Goal: Information Seeking & Learning: Learn about a topic

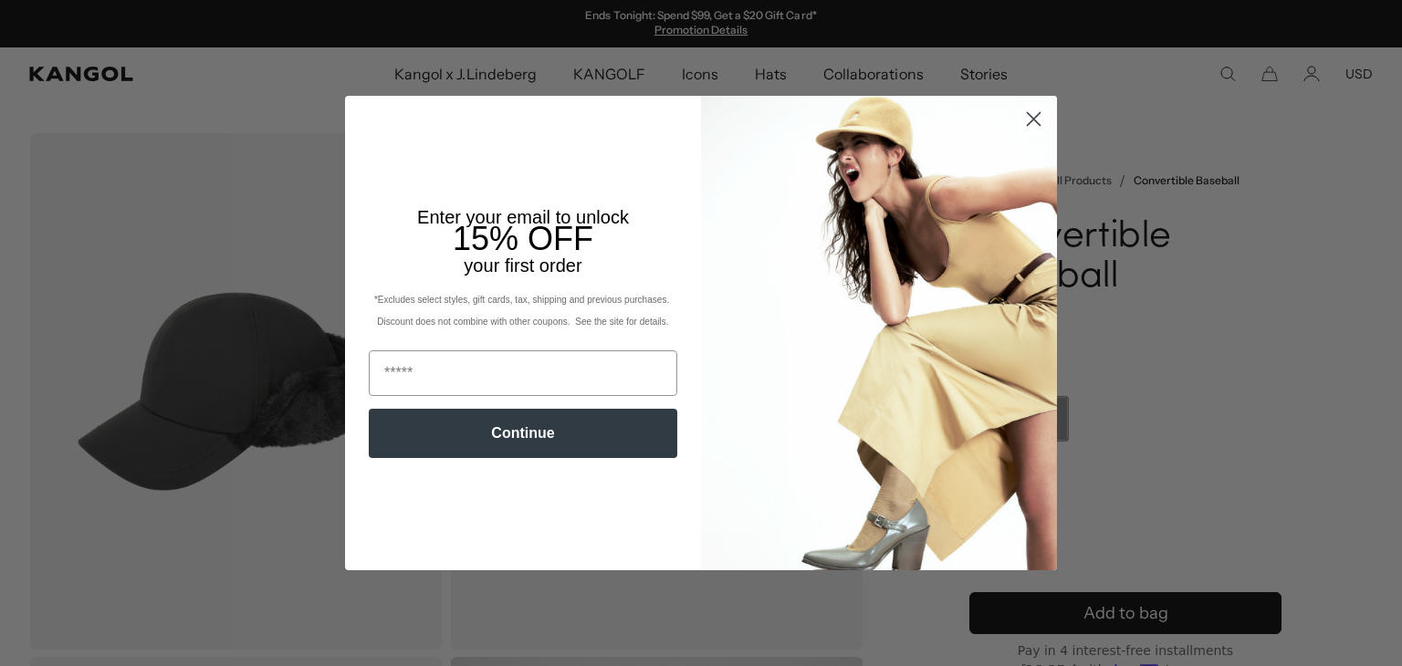
click at [1033, 114] on circle "Close dialog" at bounding box center [1034, 119] width 30 height 30
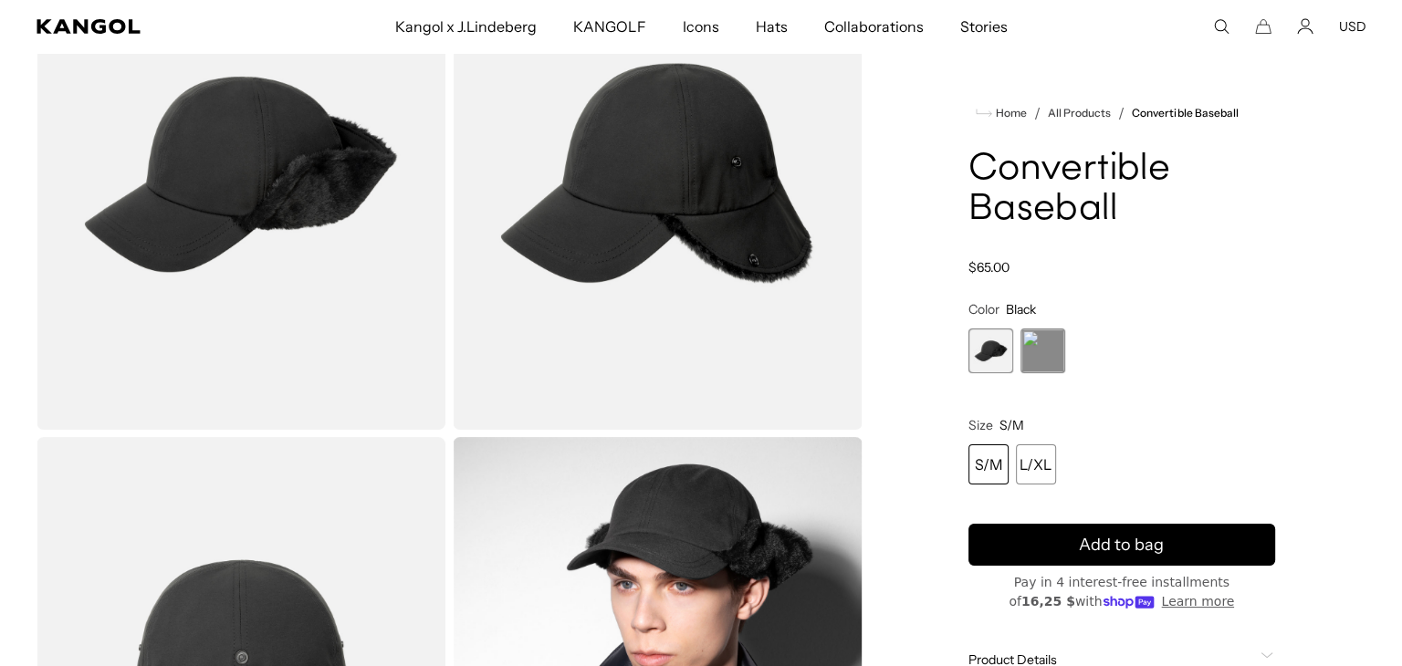
scroll to position [183, 0]
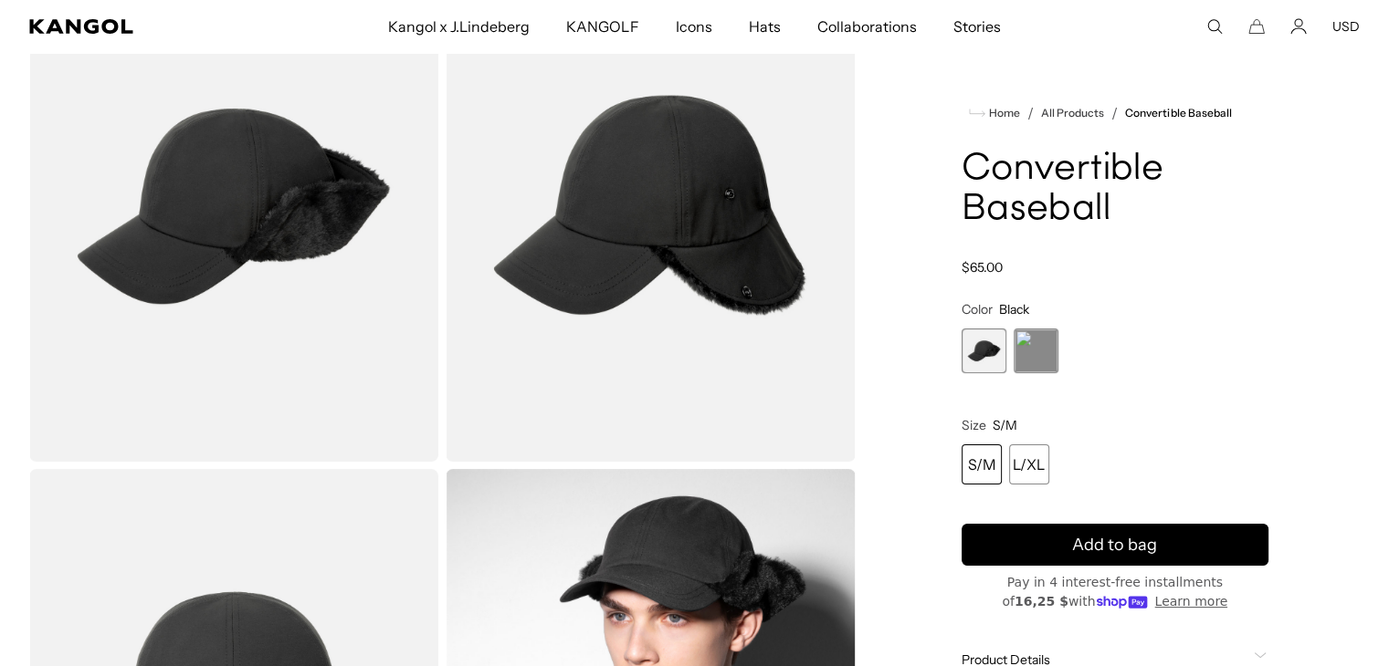
click at [738, 198] on img "Gallery Viewer" at bounding box center [649, 206] width 409 height 511
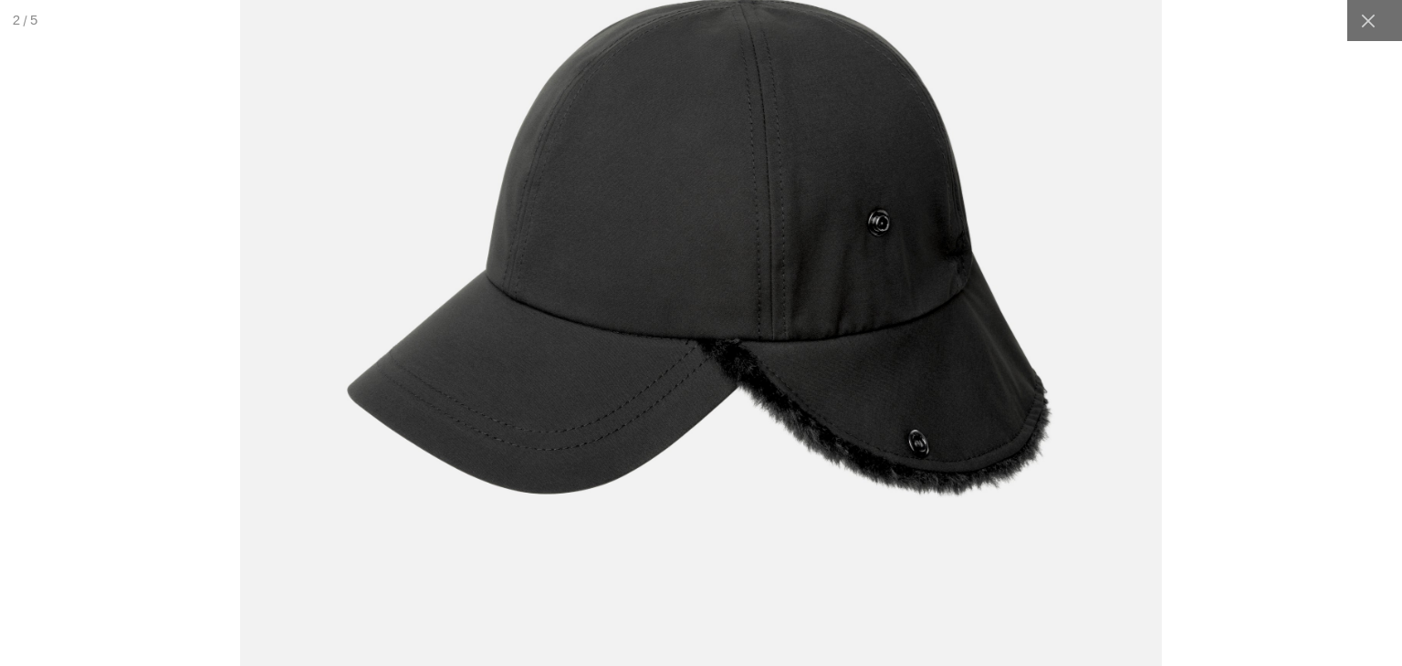
scroll to position [0, 0]
click at [1065, 254] on img at bounding box center [701, 248] width 922 height 1156
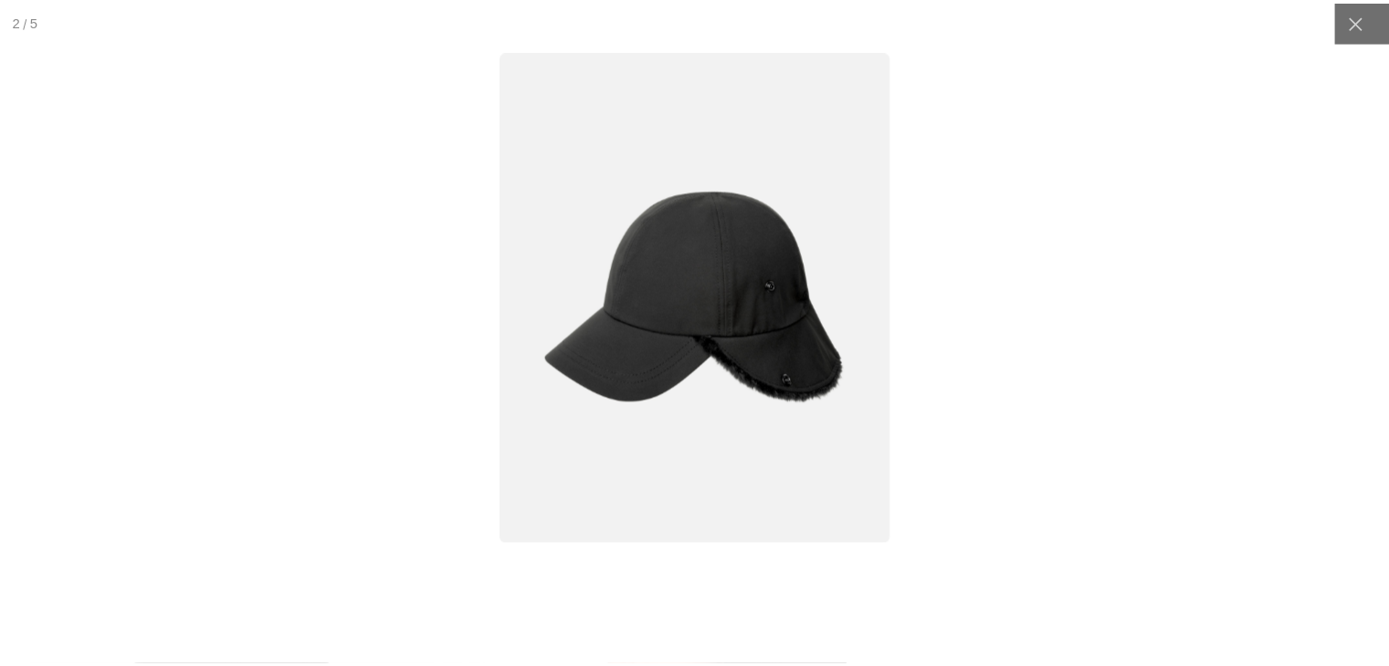
scroll to position [0, 376]
click at [1359, 26] on icon at bounding box center [1368, 21] width 18 height 18
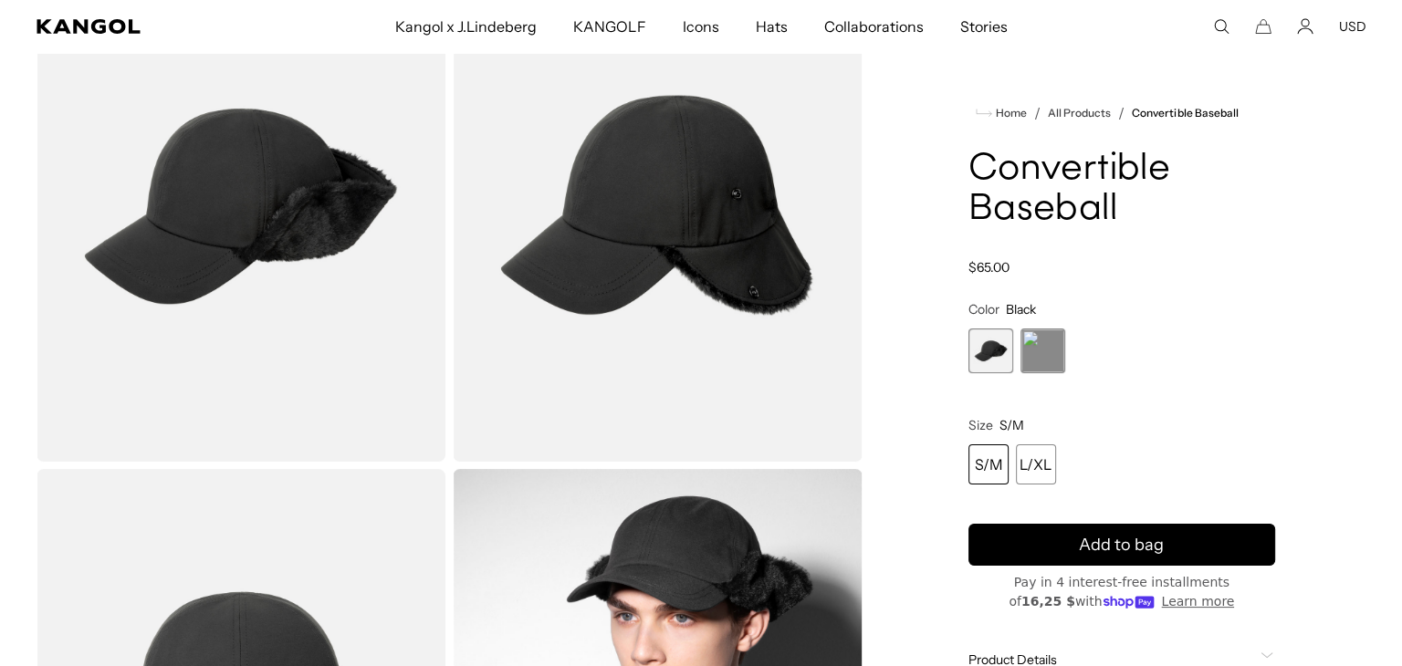
scroll to position [0, 0]
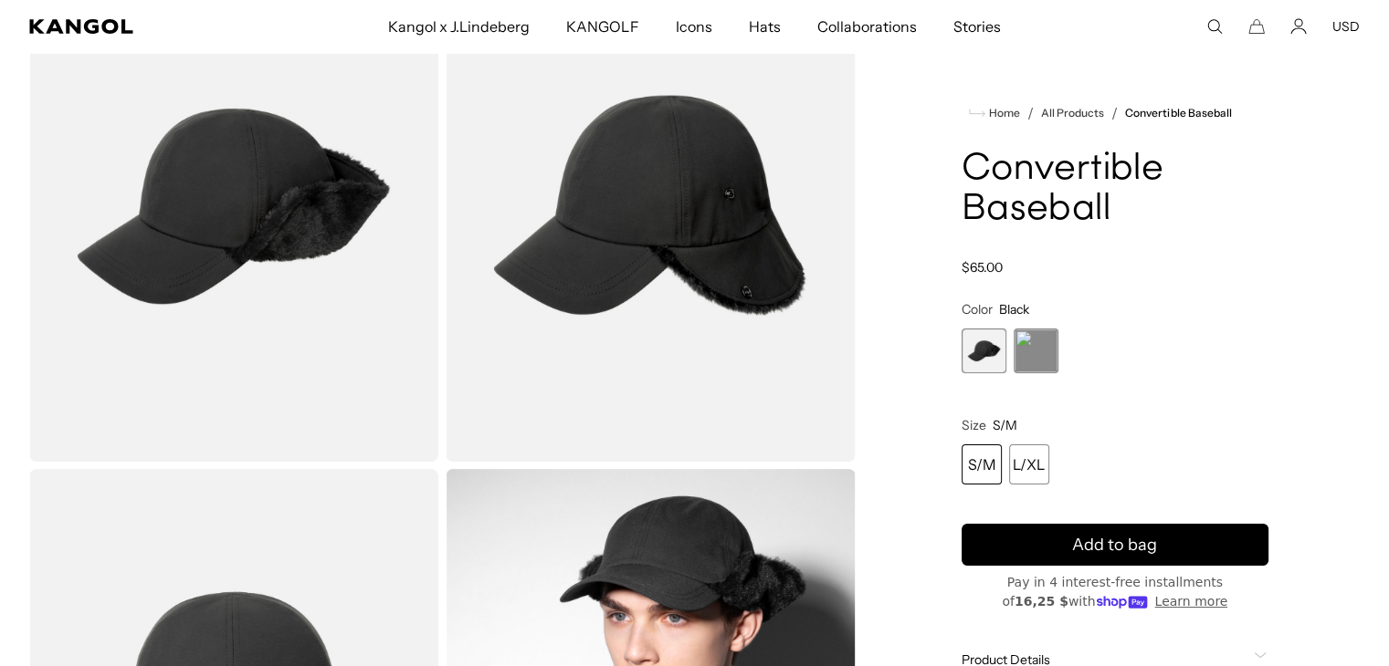
click at [67, 234] on img "Gallery Viewer" at bounding box center [233, 206] width 409 height 511
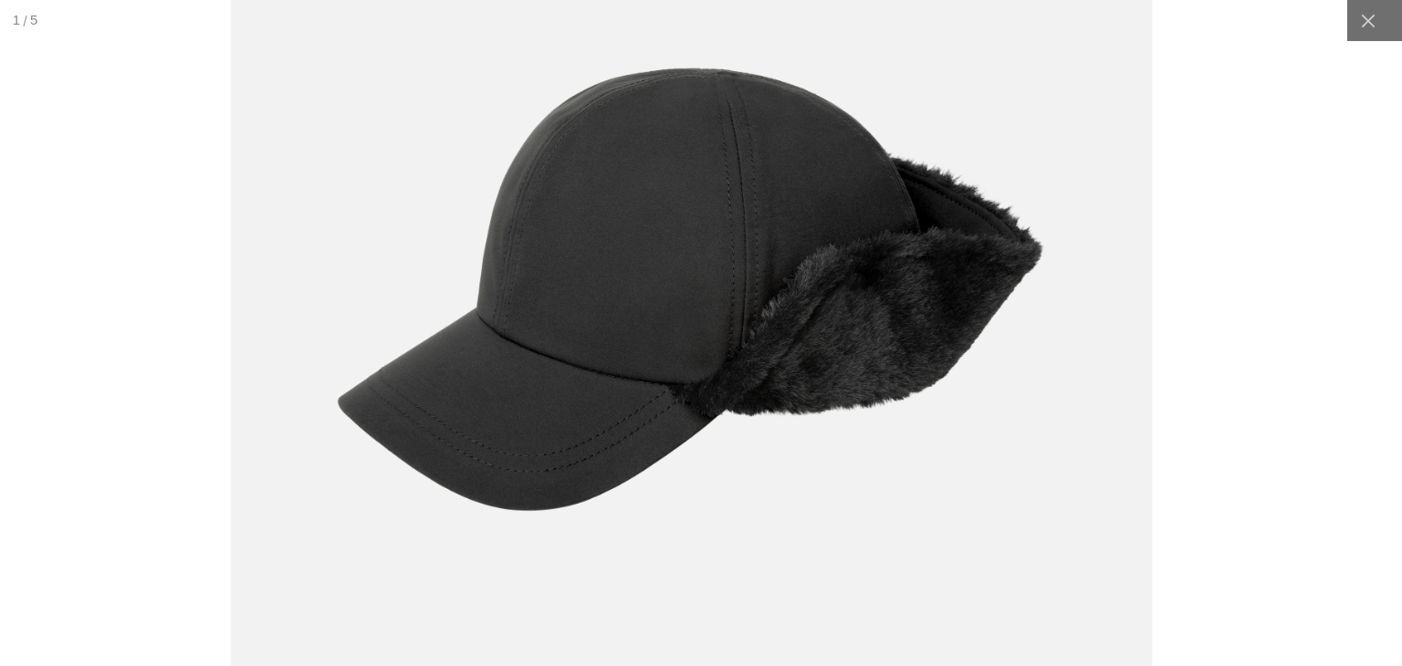
click at [732, 174] on img at bounding box center [691, 289] width 922 height 1156
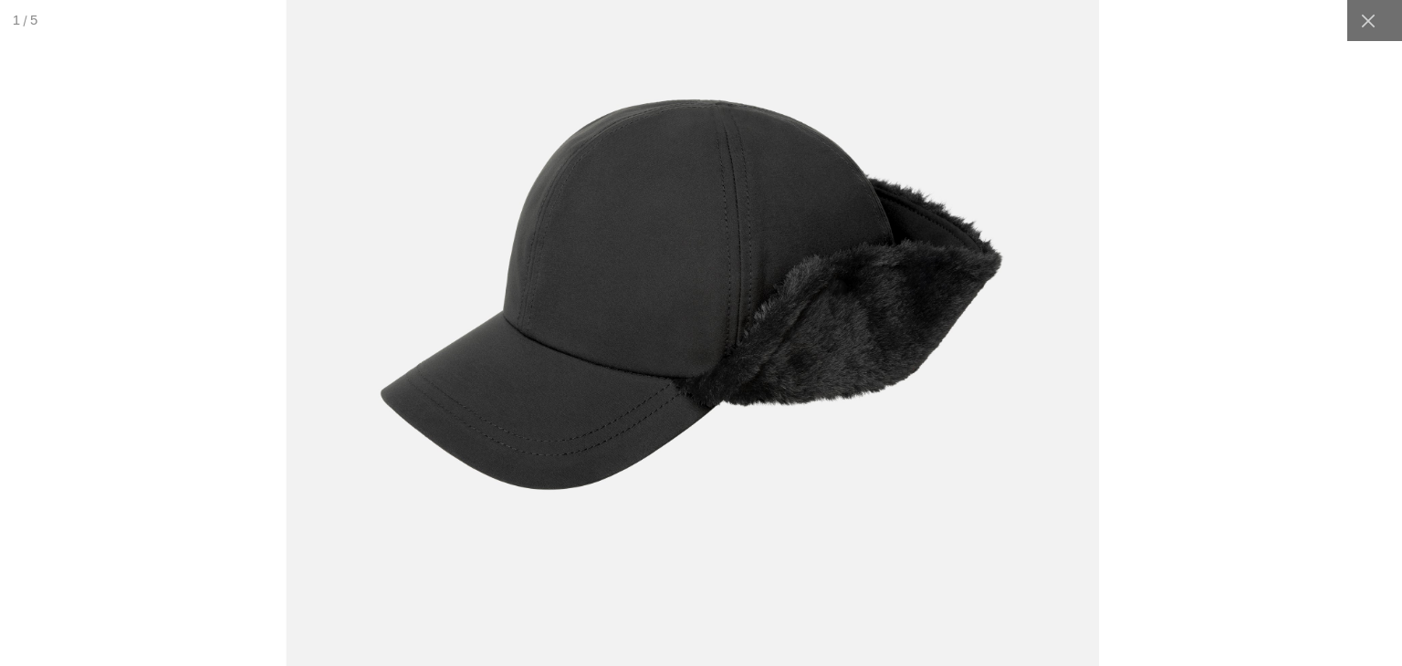
scroll to position [0, 376]
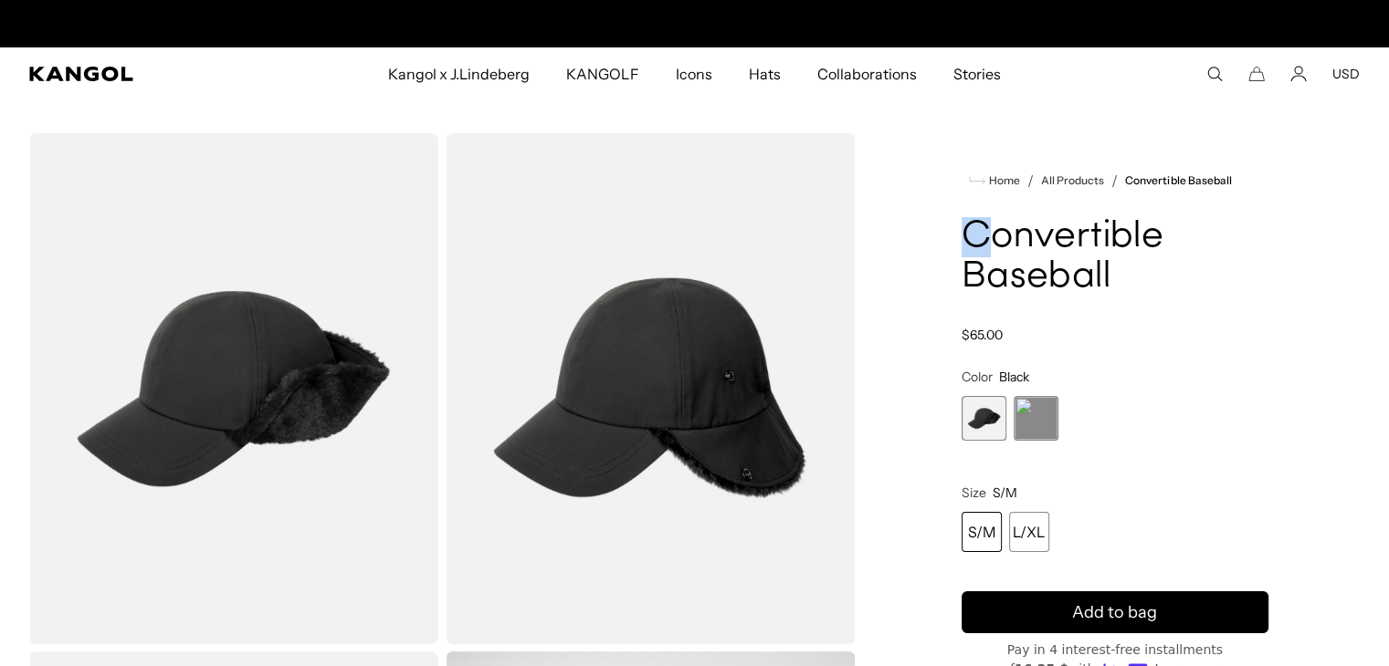
scroll to position [0, 376]
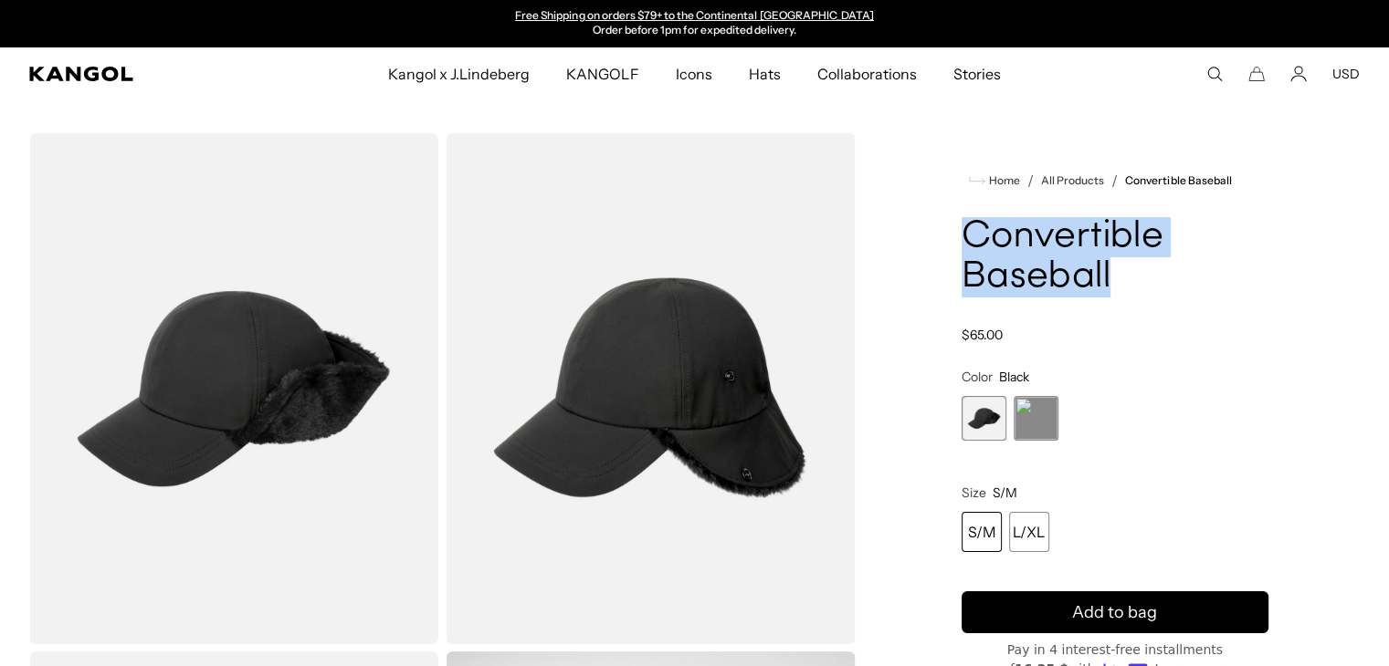
drag, startPoint x: 959, startPoint y: 241, endPoint x: 1118, endPoint y: 286, distance: 165.9
copy h1 "Convertible Baseball"
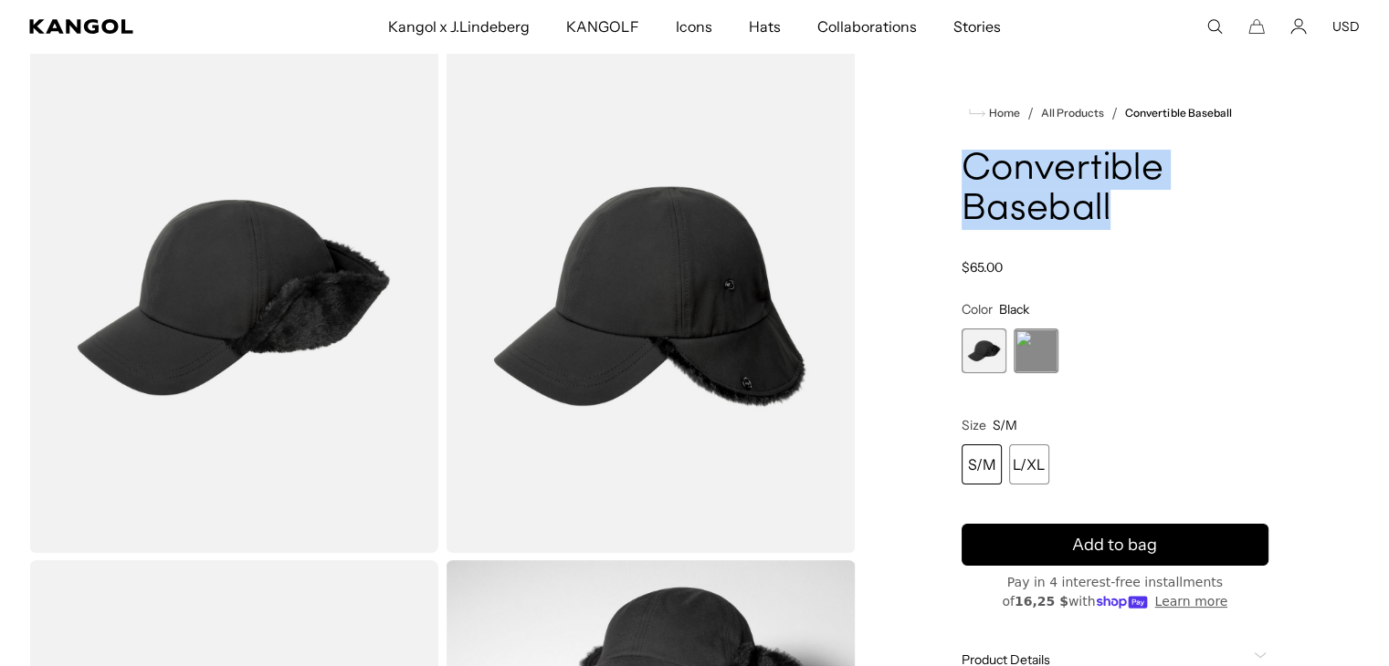
scroll to position [0, 0]
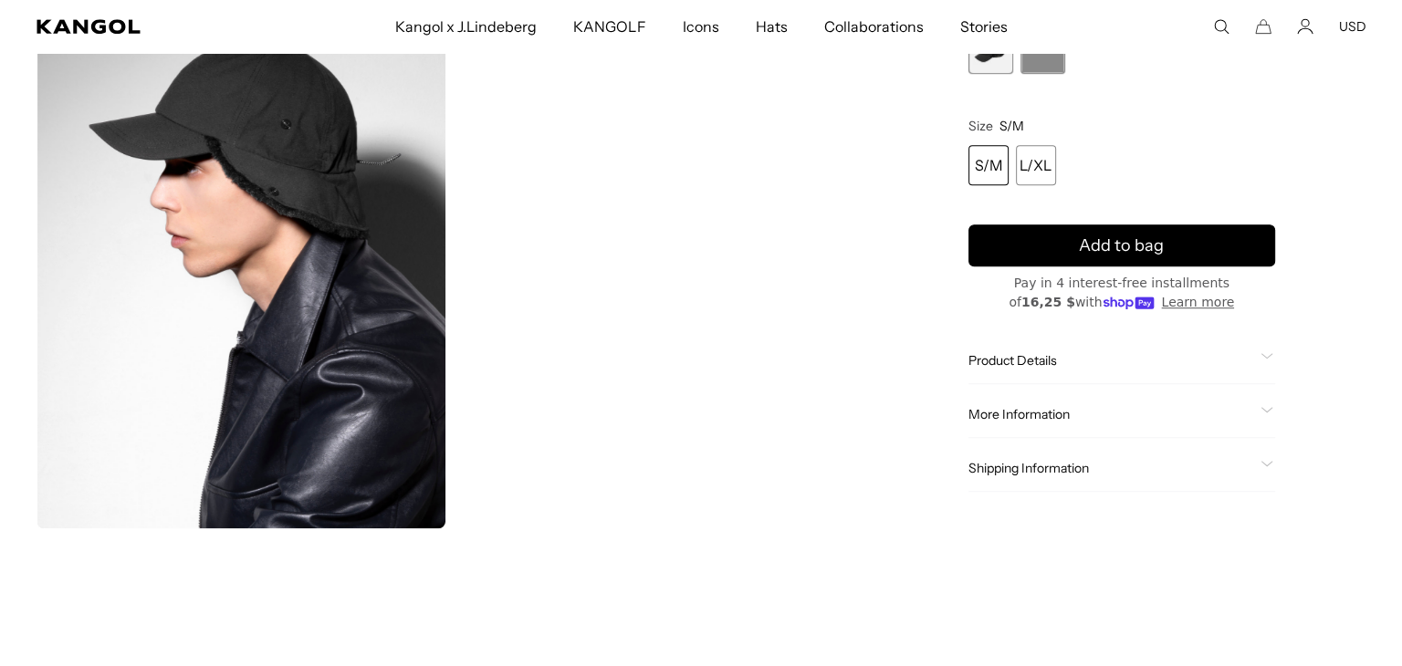
scroll to position [1095, 0]
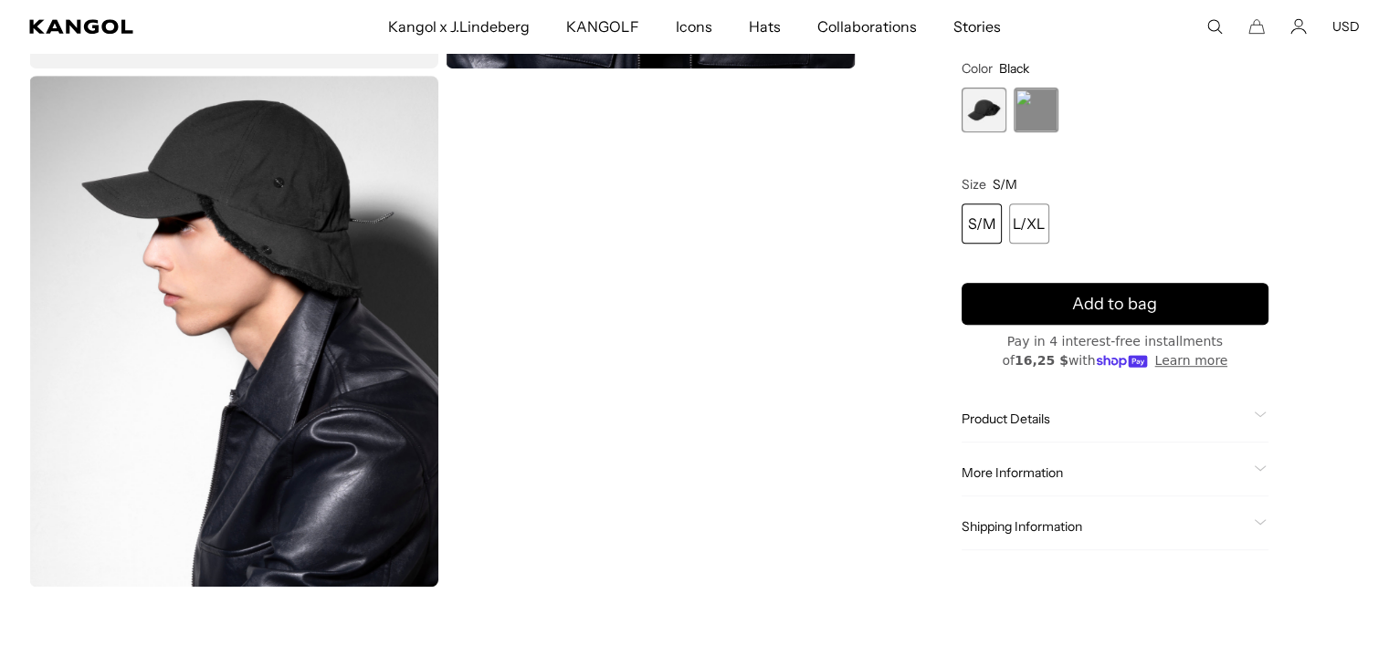
click at [313, 220] on img "Gallery Viewer" at bounding box center [233, 331] width 409 height 511
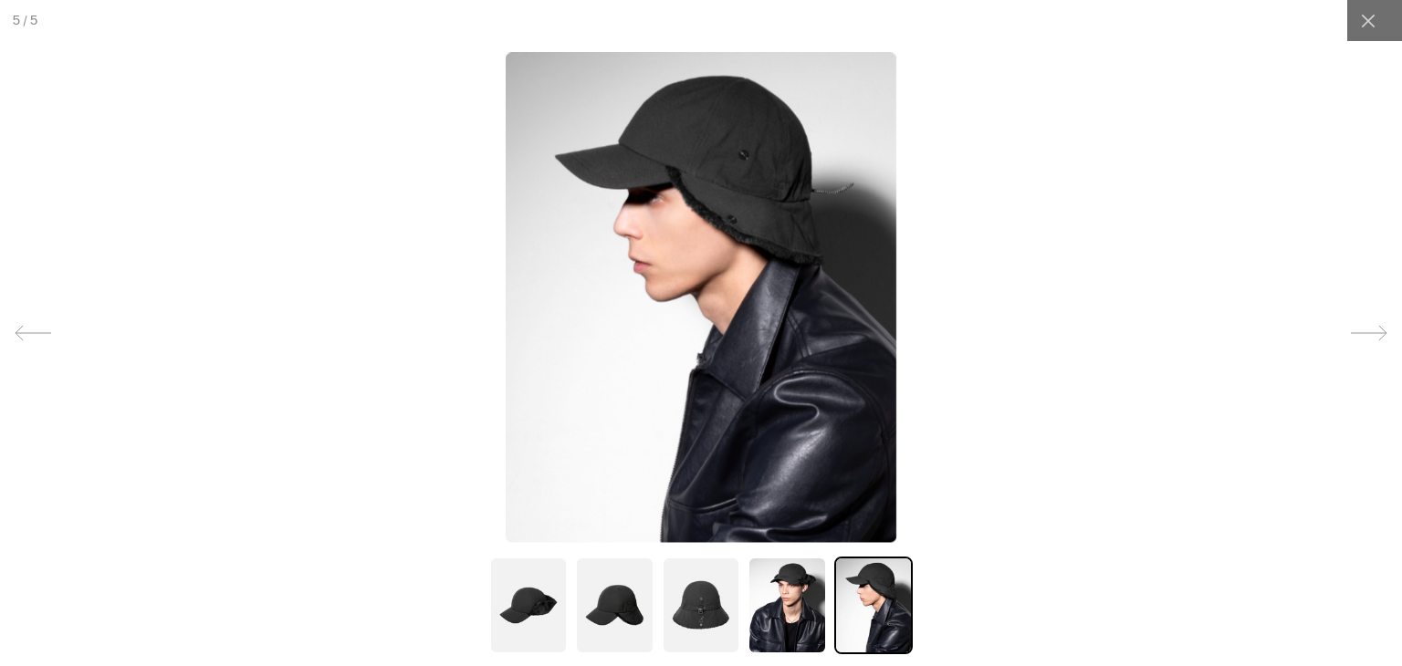
scroll to position [0, 0]
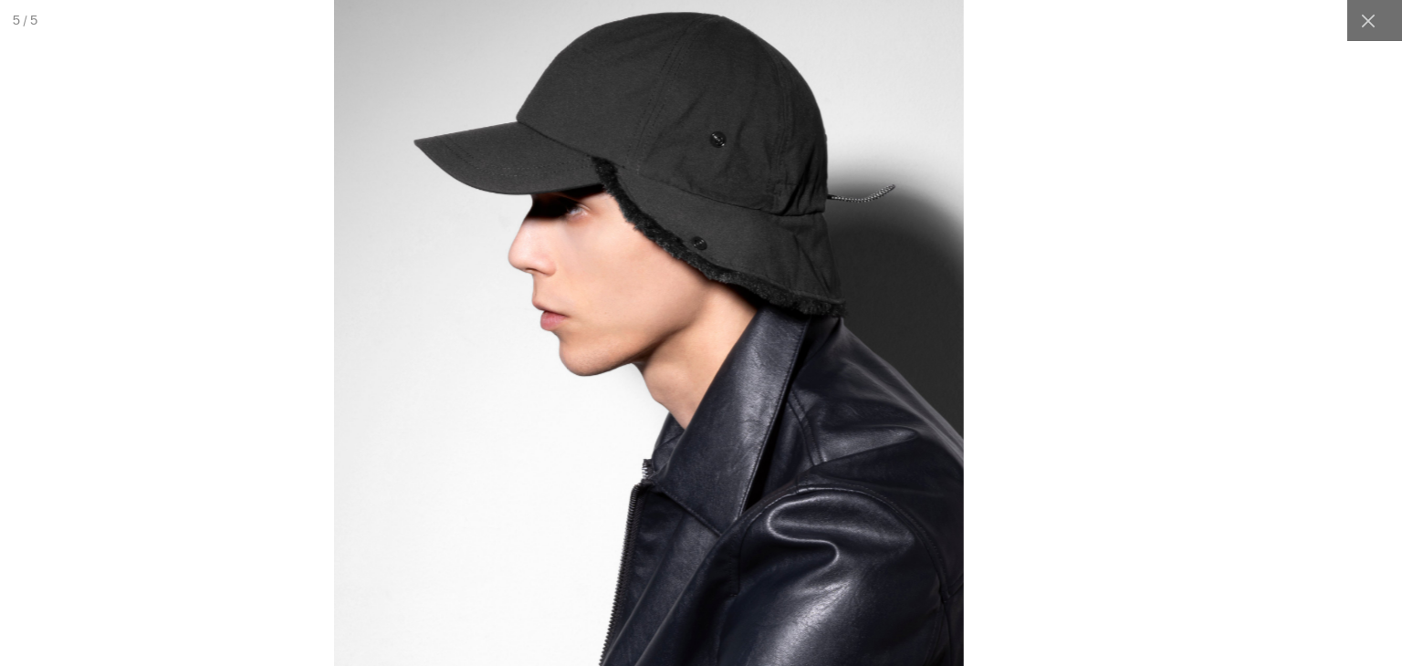
click at [745, 246] on img at bounding box center [649, 369] width 630 height 790
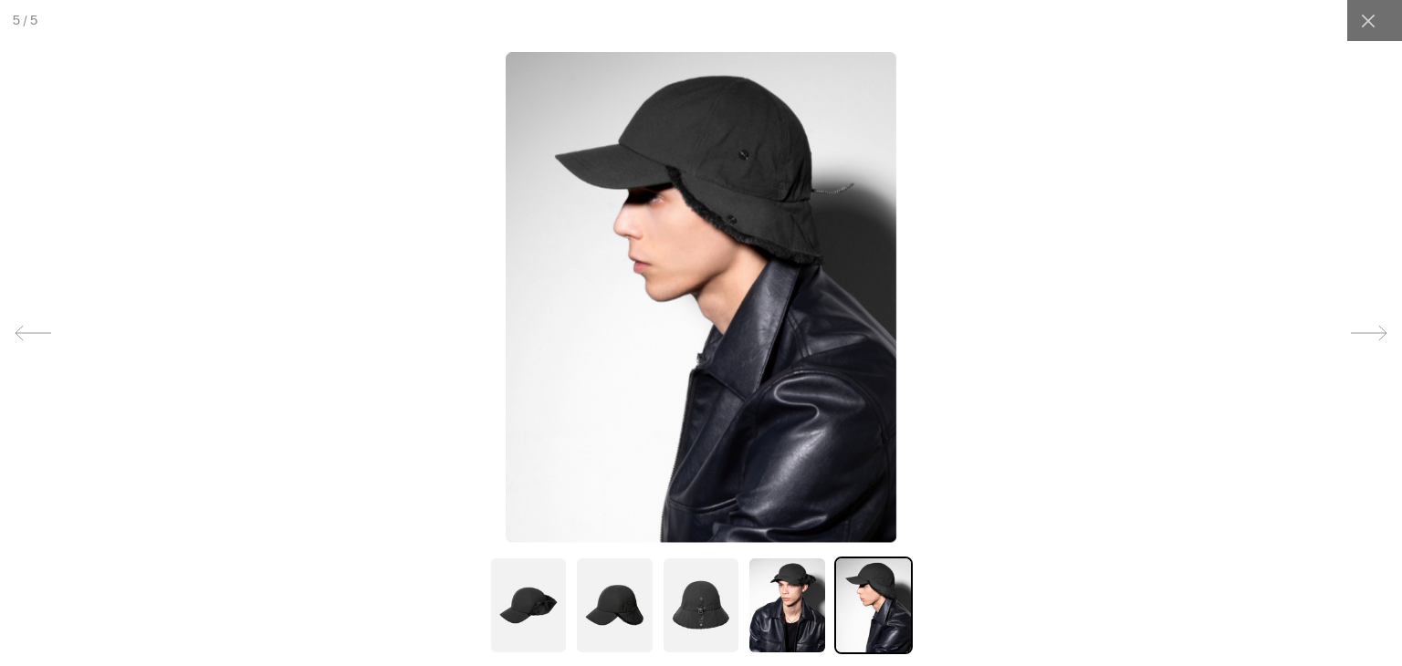
click at [710, 593] on img at bounding box center [701, 606] width 79 height 98
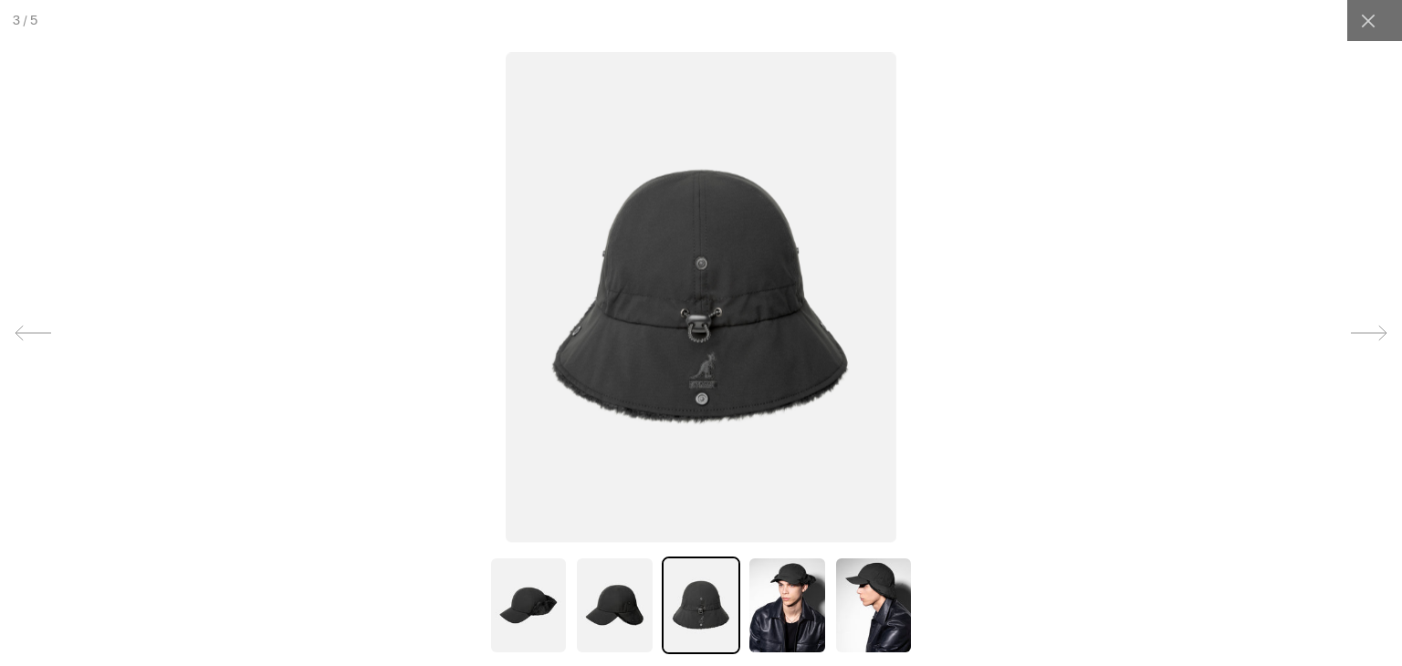
click at [632, 592] on img at bounding box center [614, 606] width 79 height 98
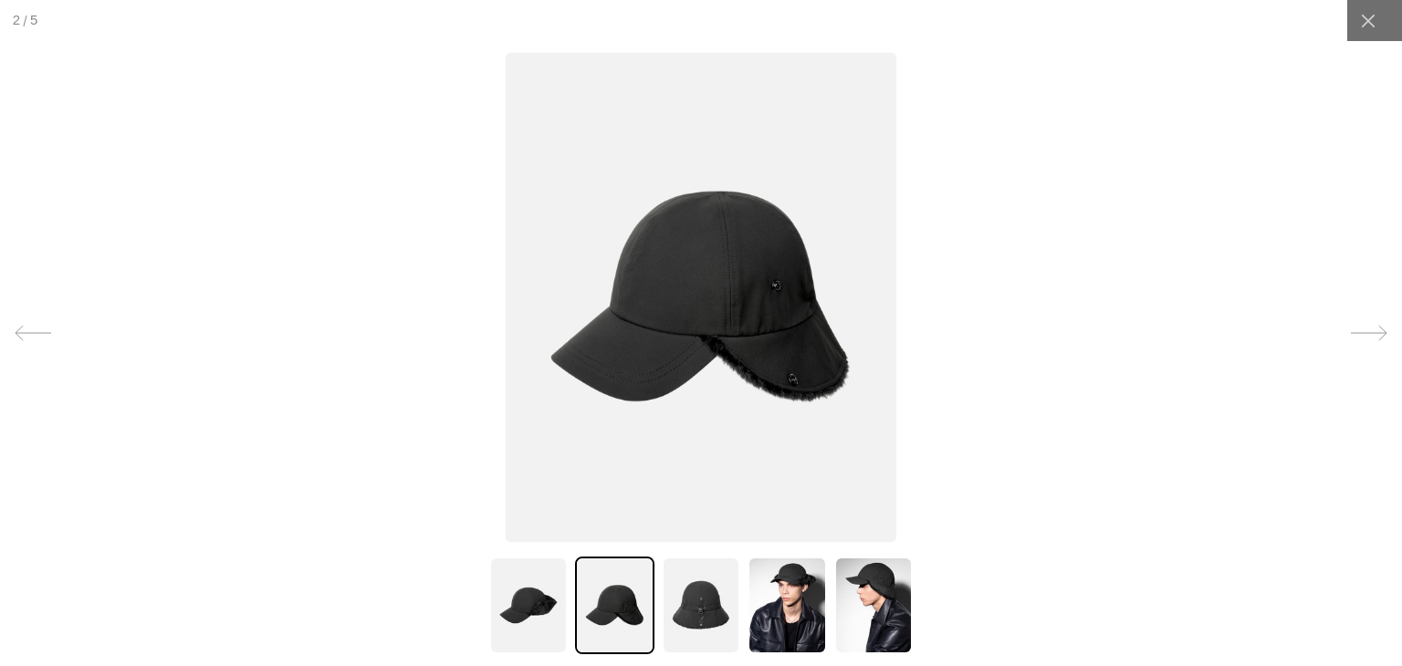
click at [529, 589] on img at bounding box center [528, 606] width 79 height 98
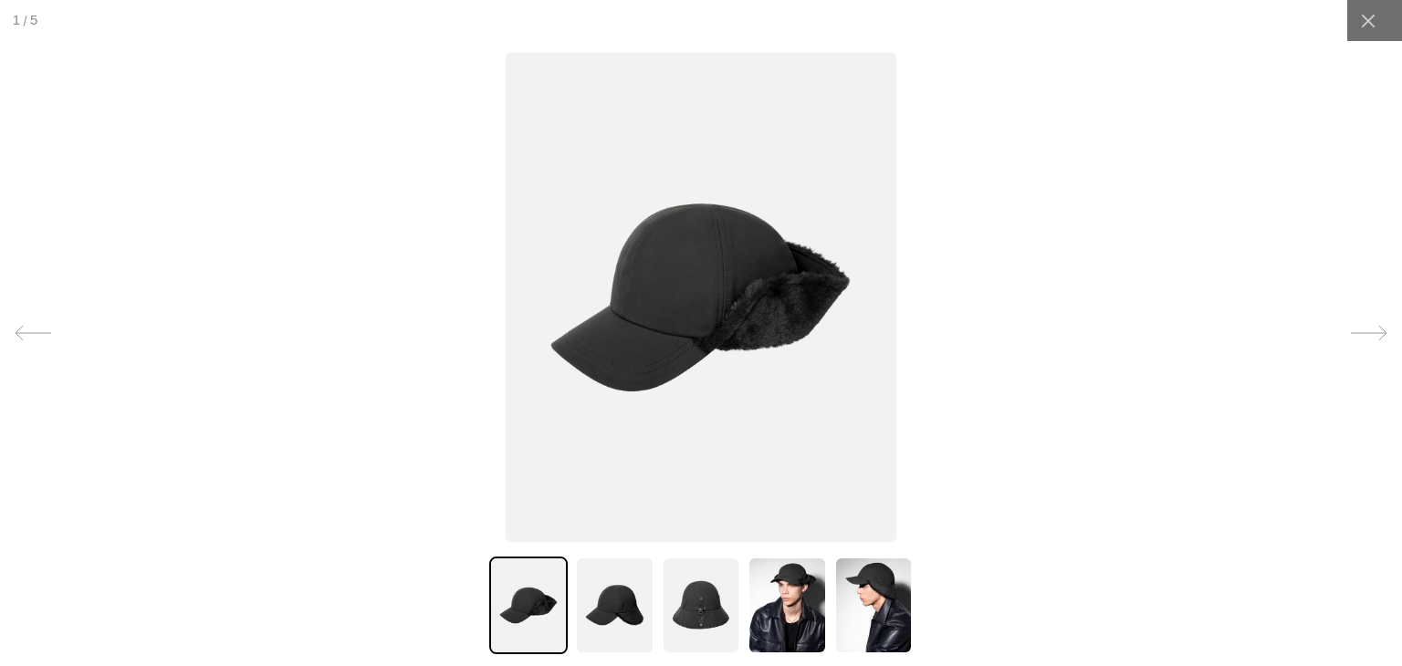
click at [610, 594] on img at bounding box center [614, 606] width 79 height 98
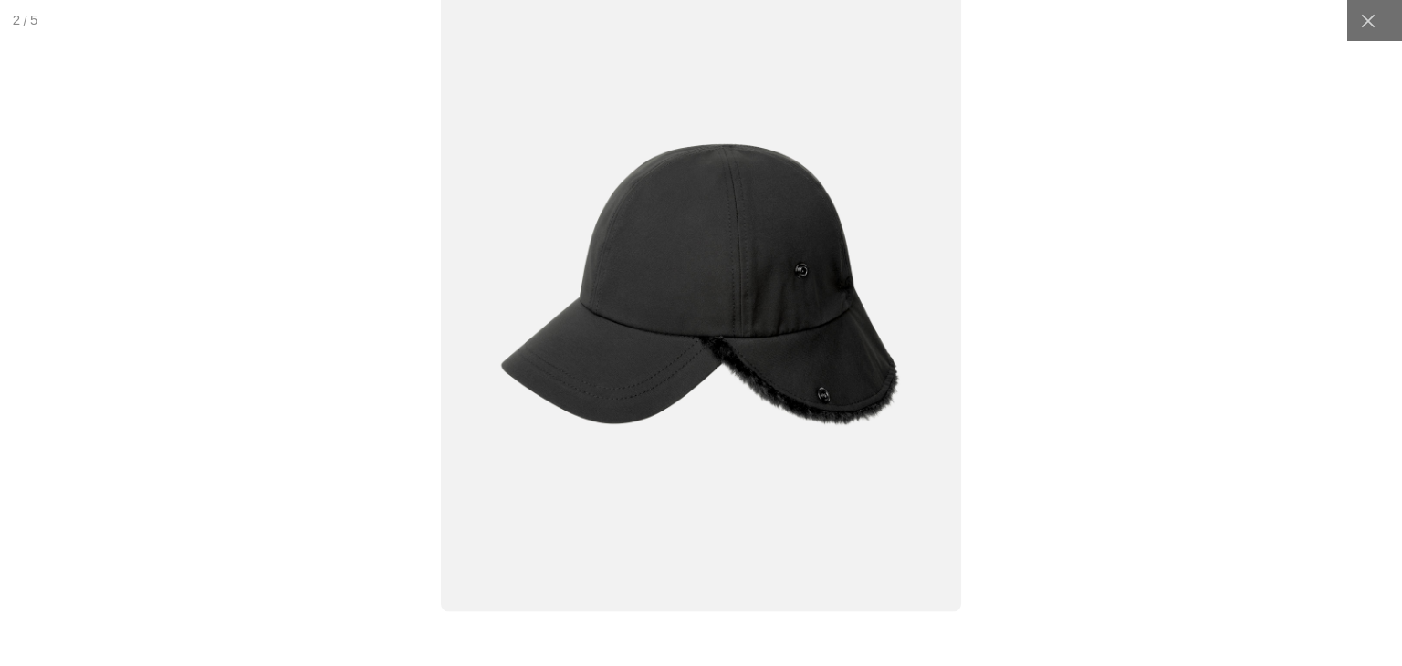
scroll to position [0, 376]
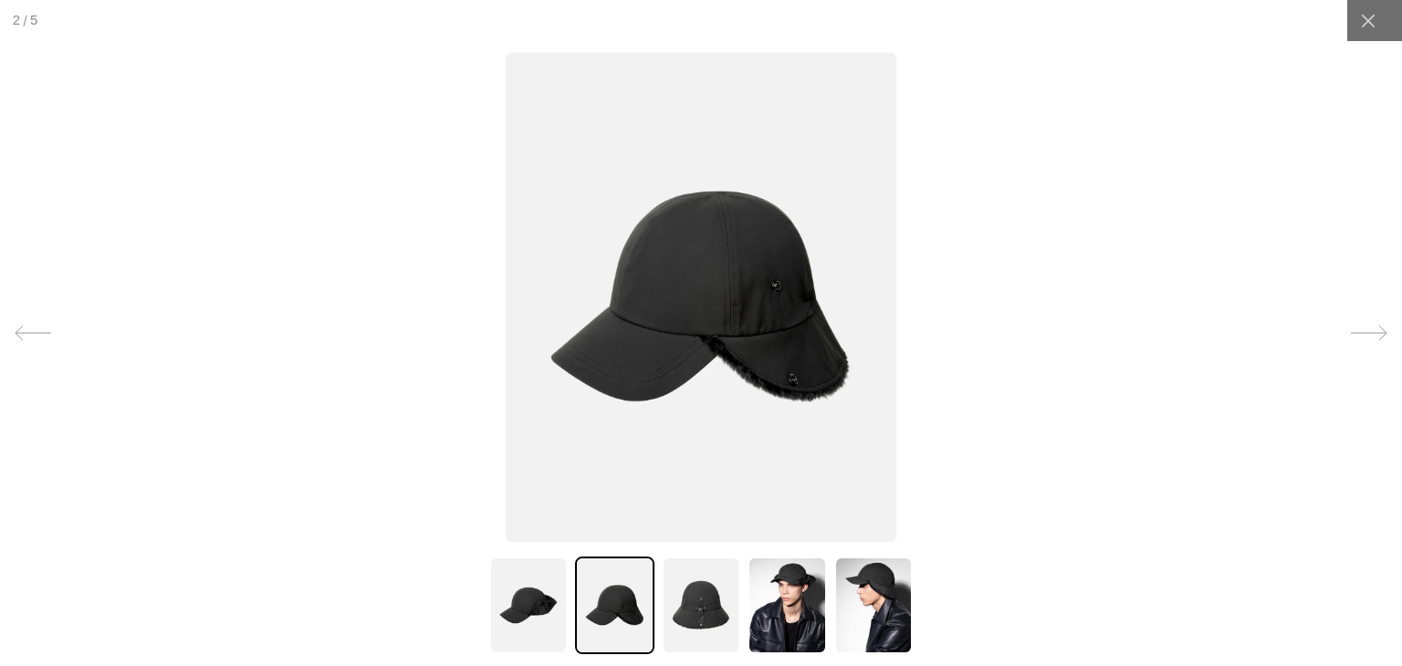
click at [699, 587] on img at bounding box center [701, 606] width 79 height 98
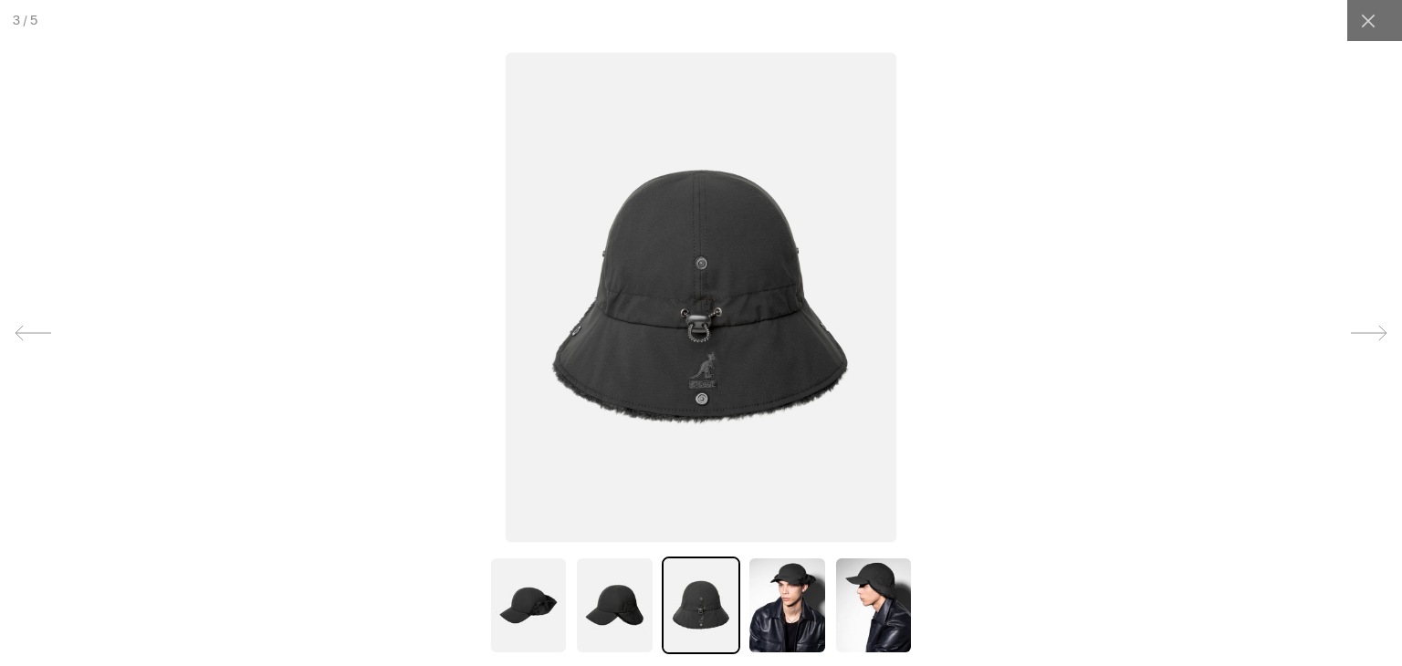
click at [770, 608] on img at bounding box center [787, 606] width 79 height 98
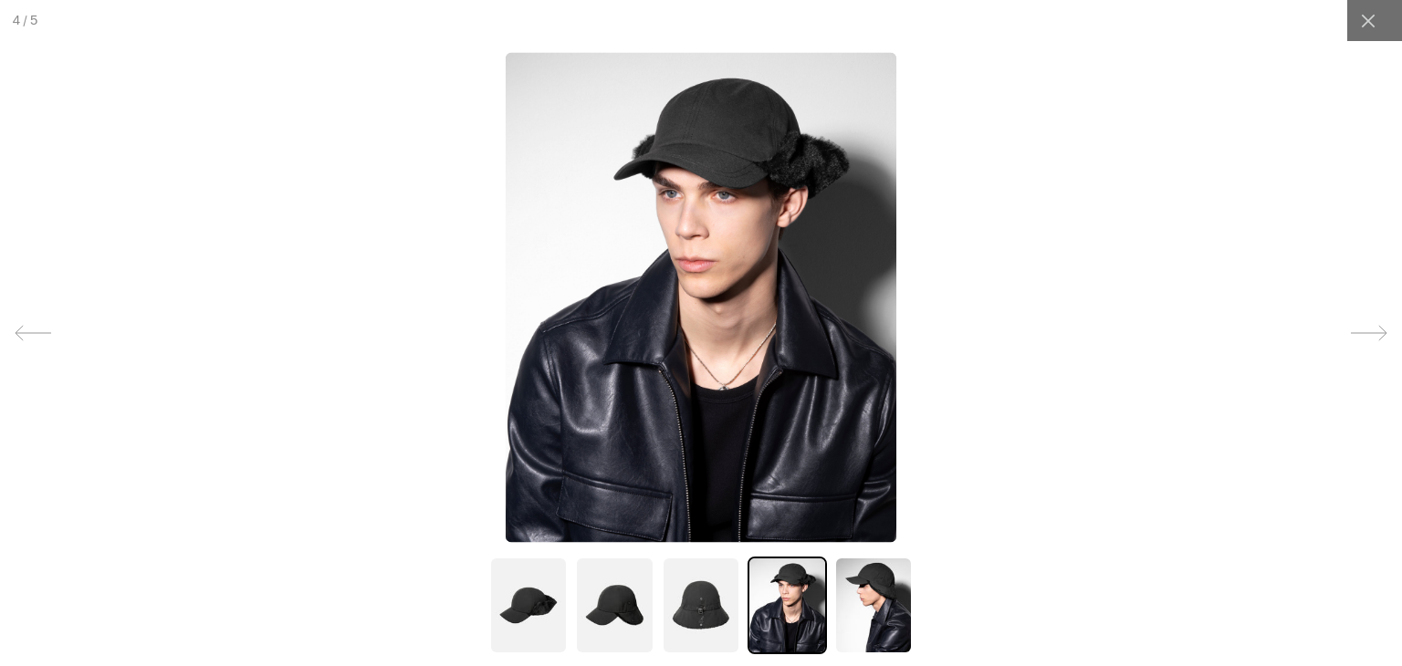
scroll to position [0, 0]
click at [690, 613] on img at bounding box center [701, 606] width 79 height 98
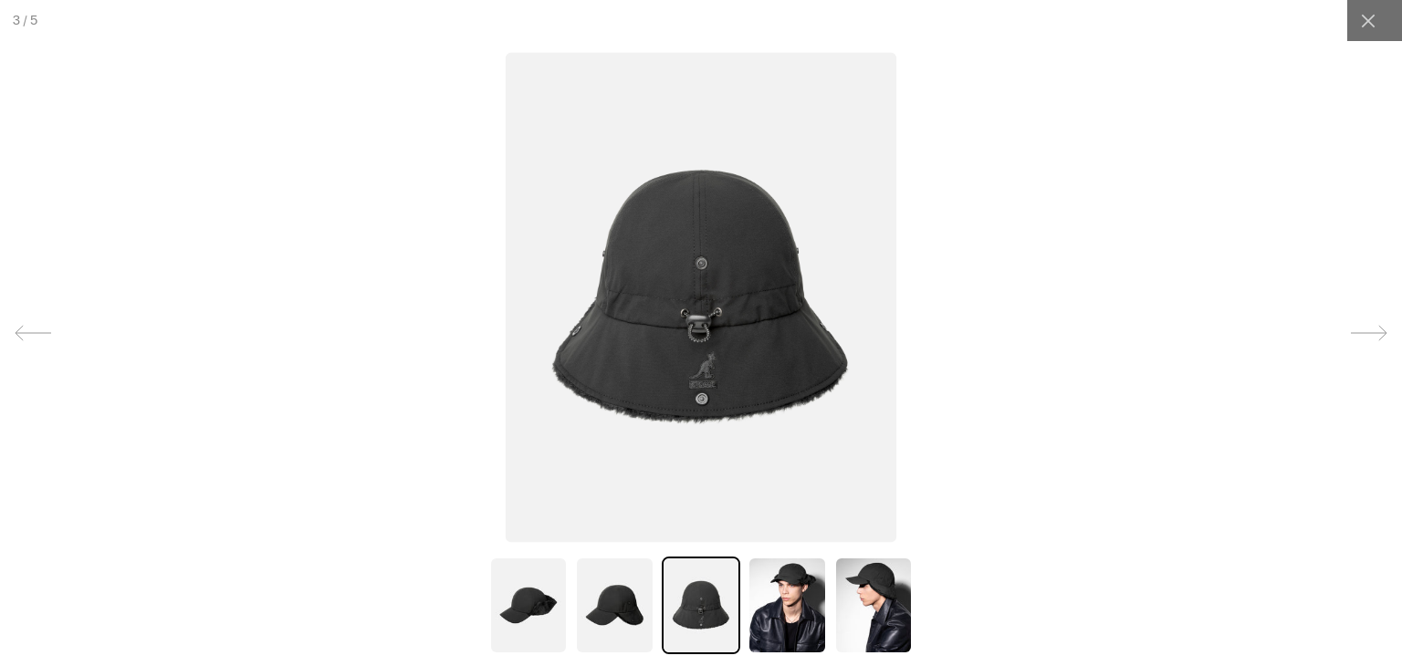
click at [595, 592] on img at bounding box center [614, 606] width 79 height 98
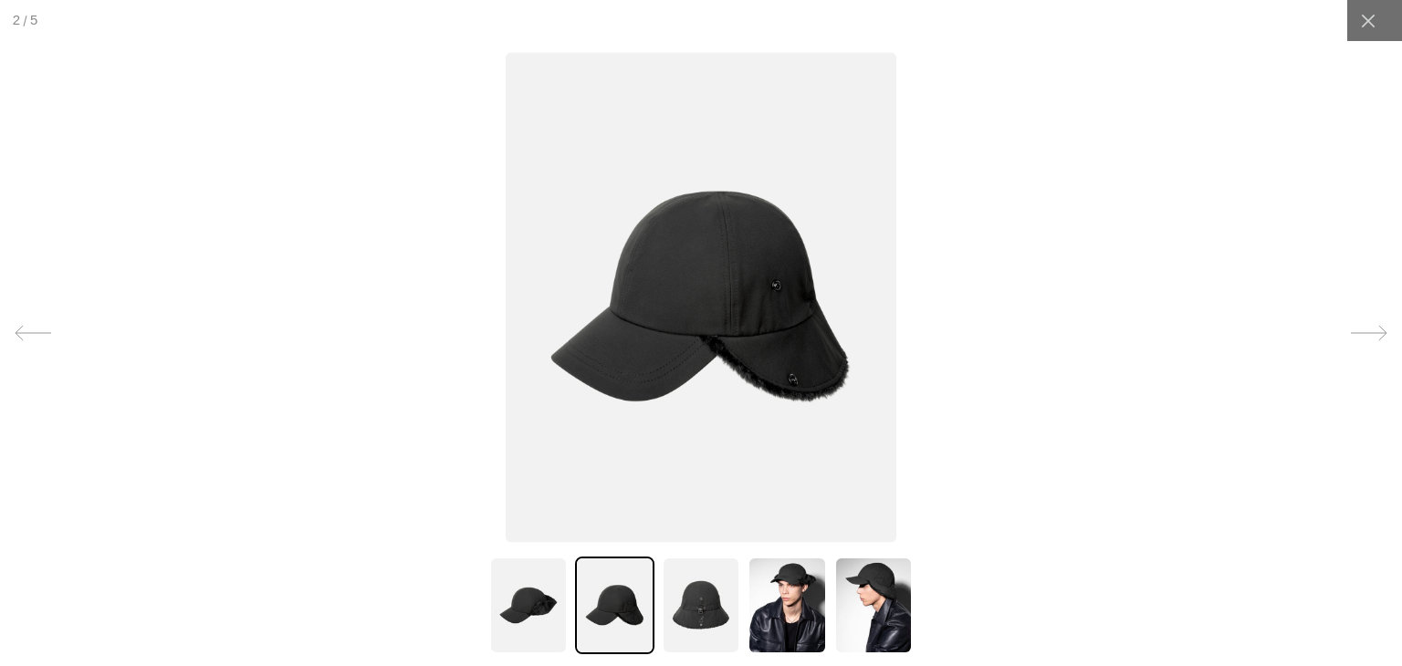
scroll to position [0, 376]
click at [515, 573] on img at bounding box center [528, 606] width 79 height 98
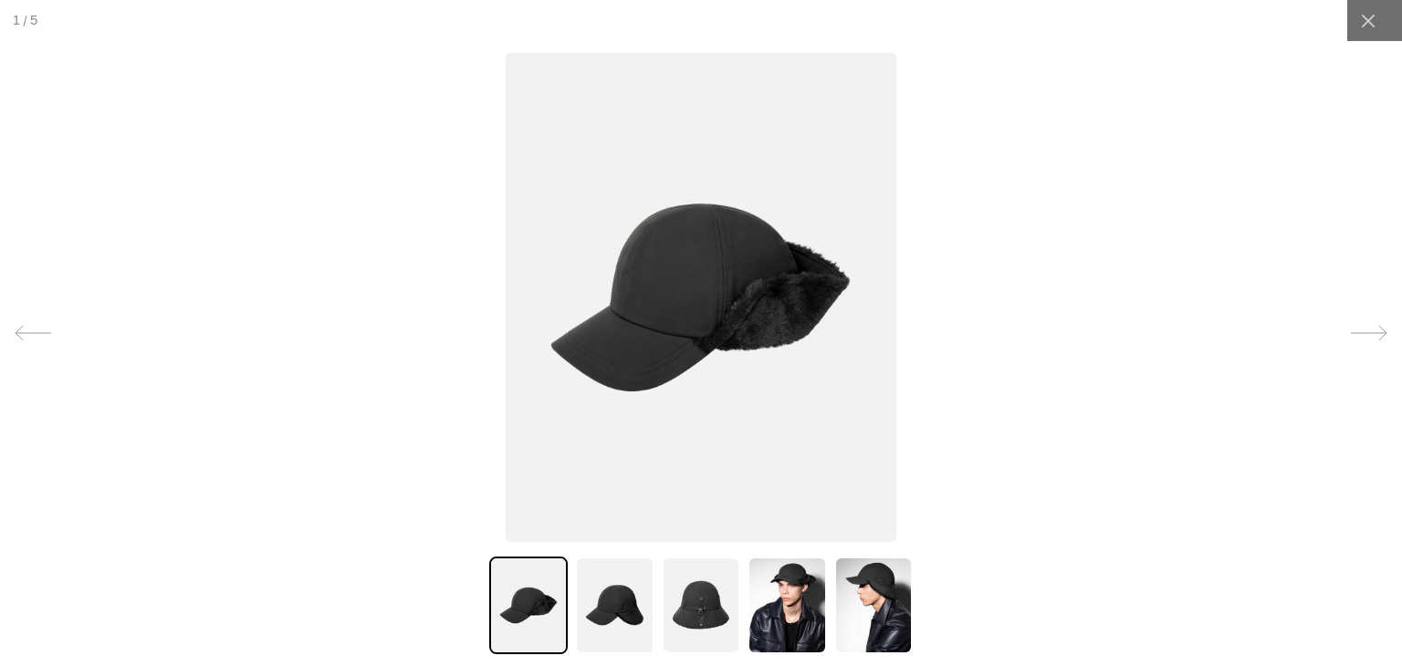
click at [603, 603] on img at bounding box center [614, 606] width 79 height 98
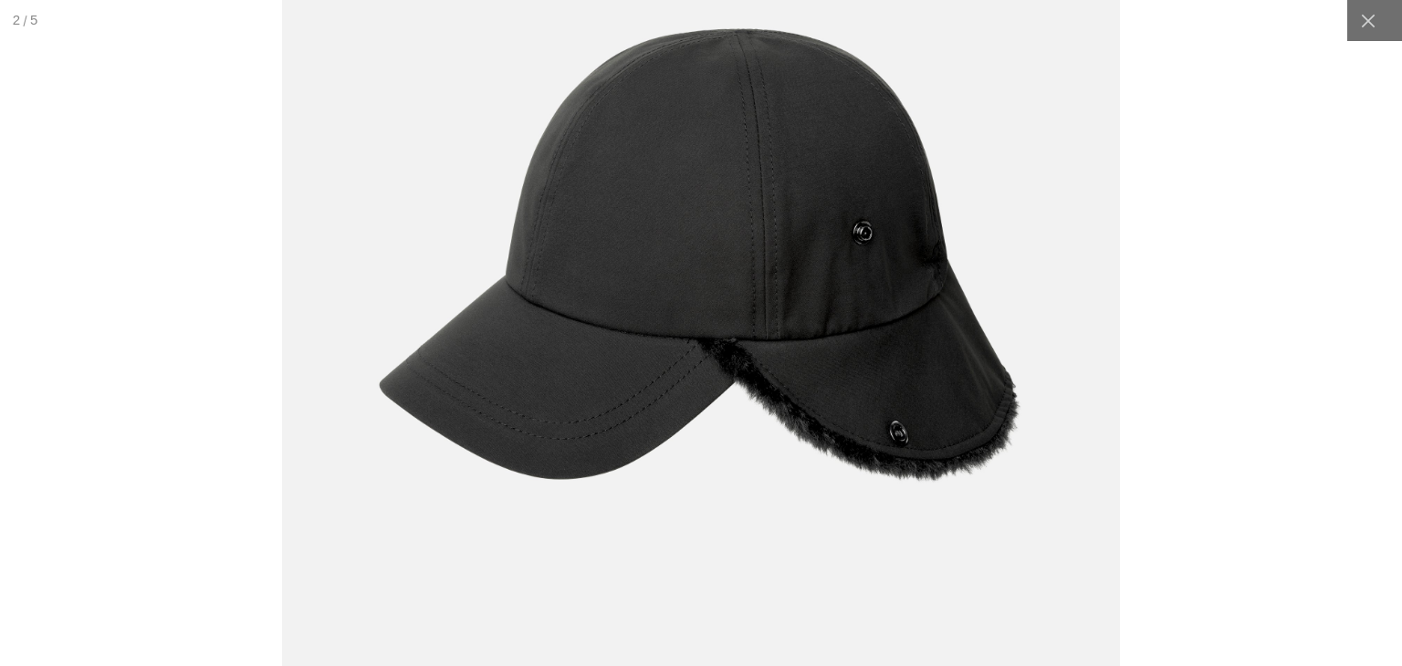
scroll to position [0, 0]
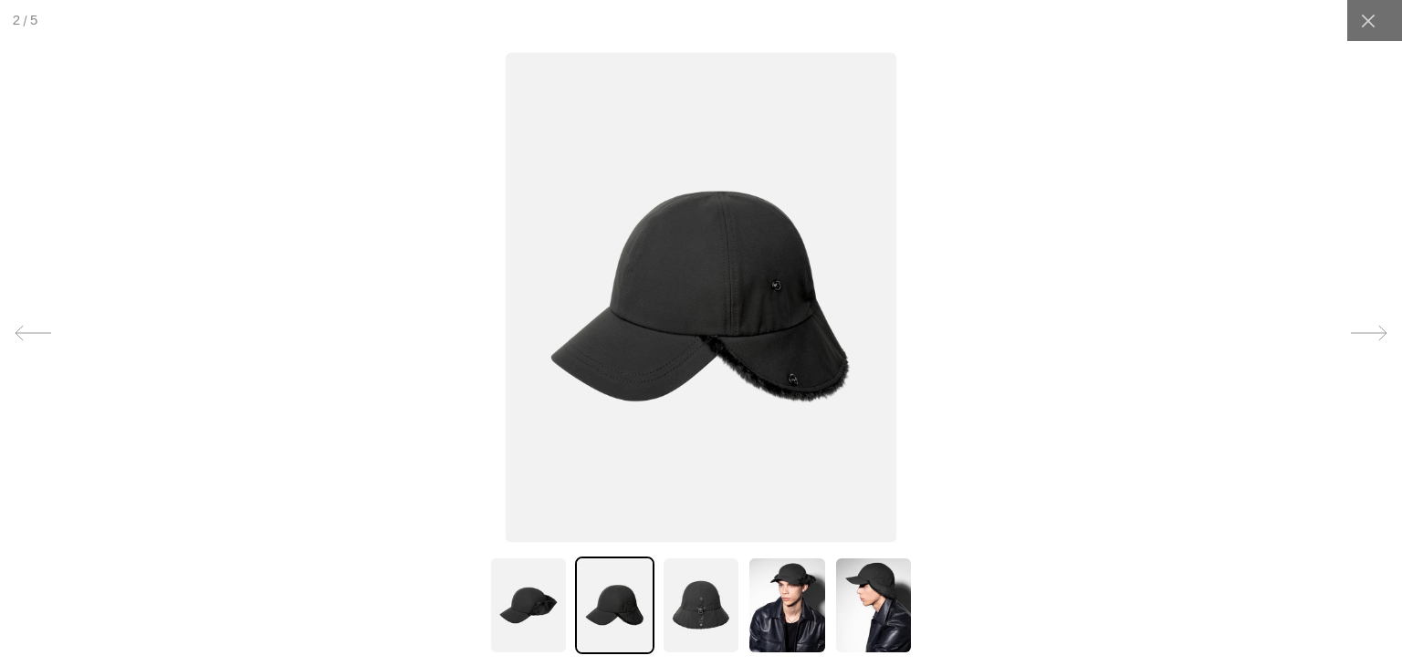
click at [861, 622] on img at bounding box center [873, 606] width 79 height 98
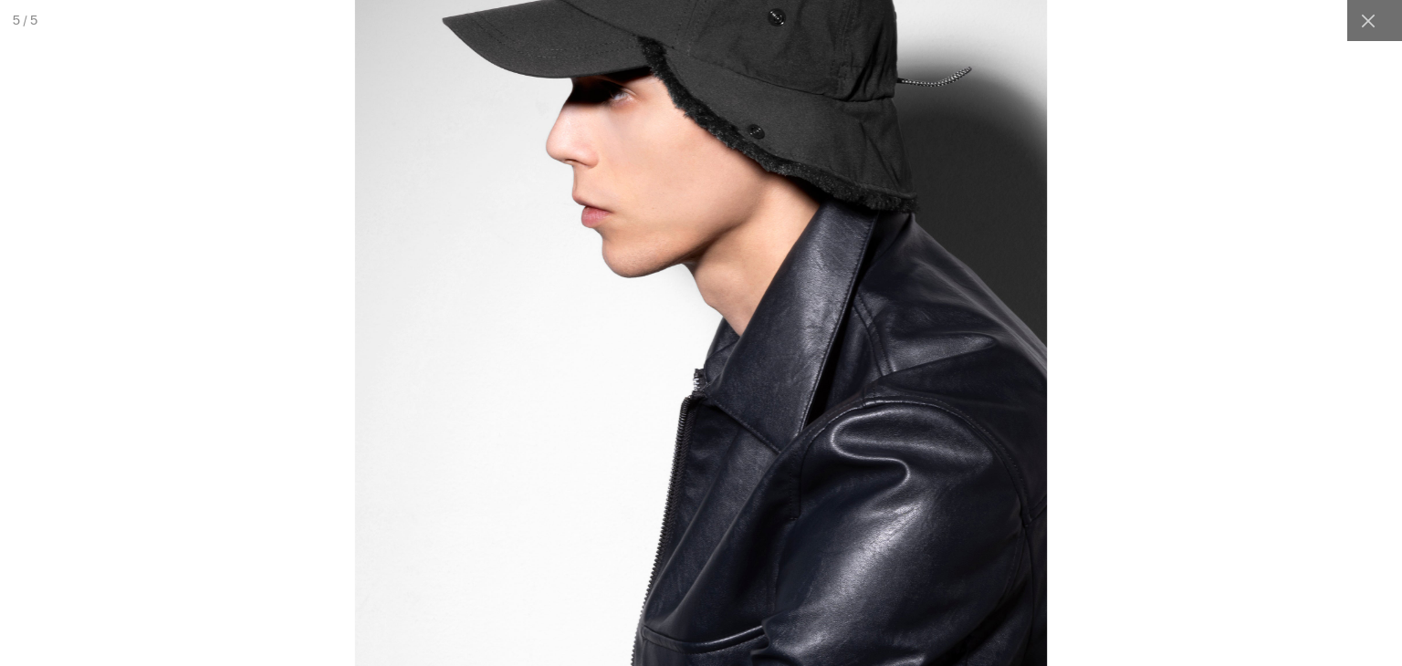
scroll to position [0, 376]
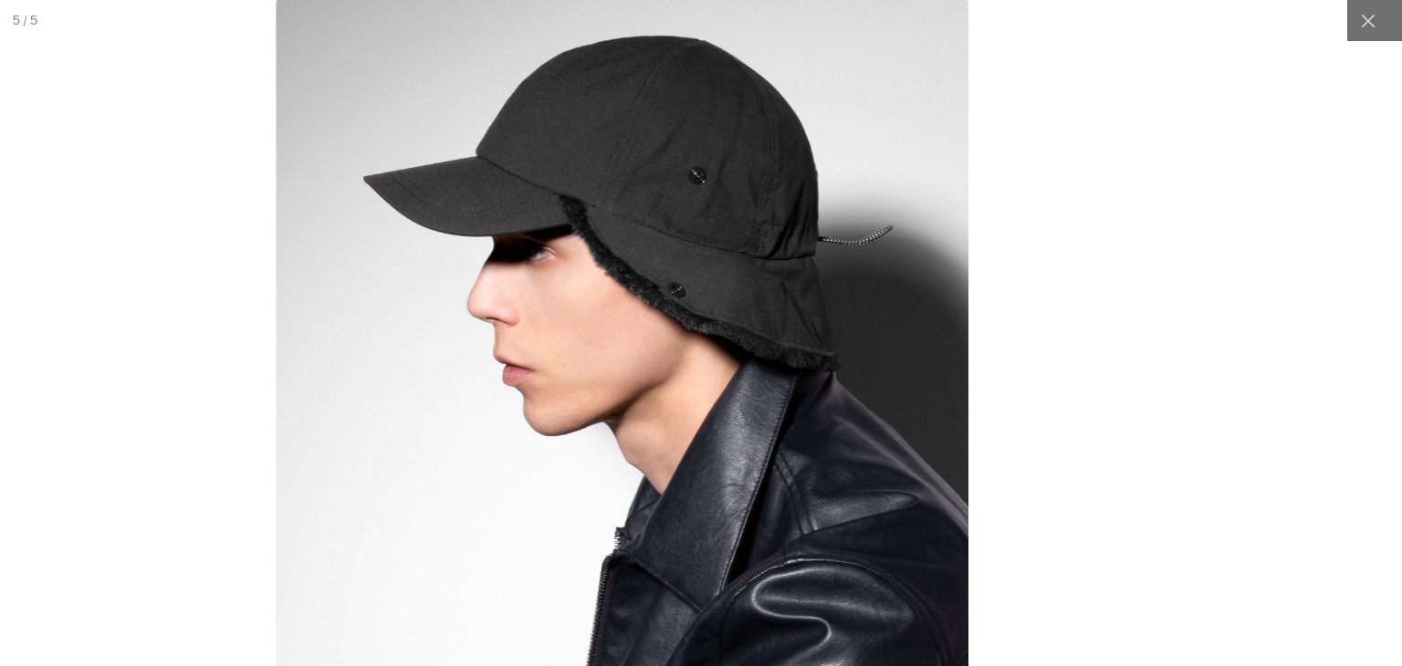
click at [664, 270] on img at bounding box center [622, 428] width 693 height 868
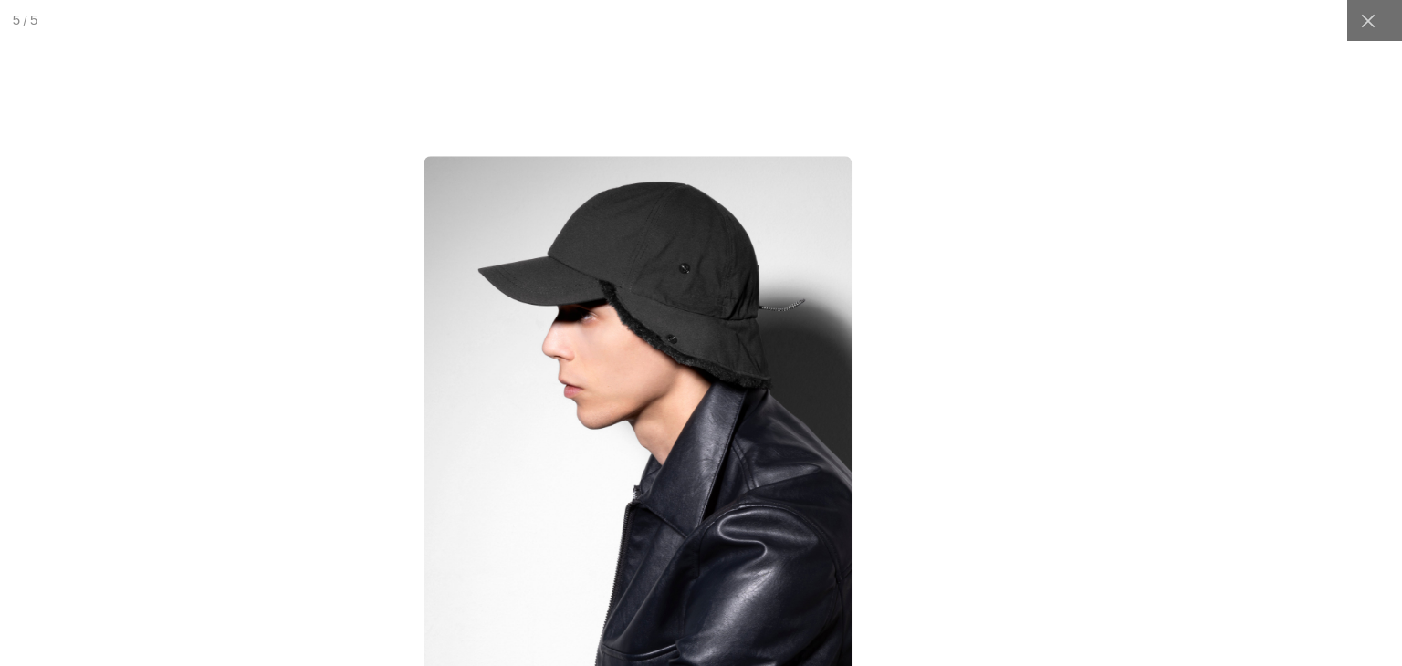
scroll to position [0, 0]
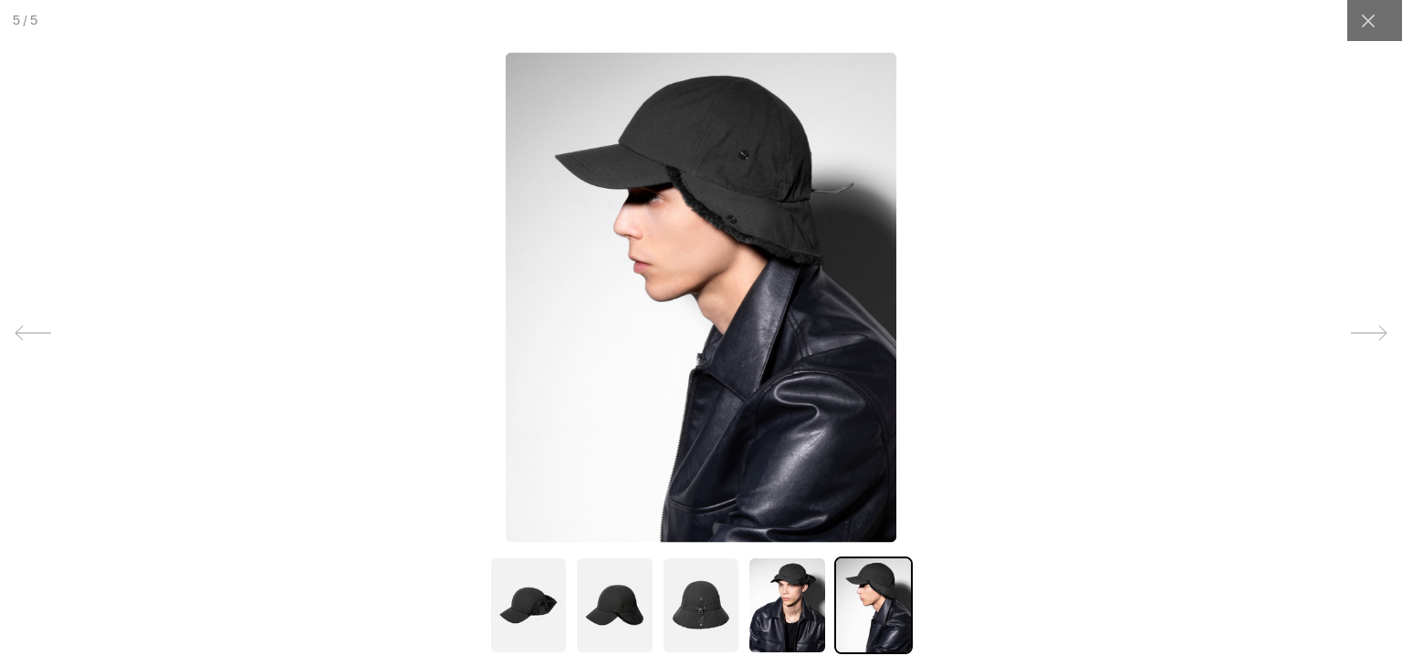
click at [789, 602] on img at bounding box center [787, 606] width 79 height 98
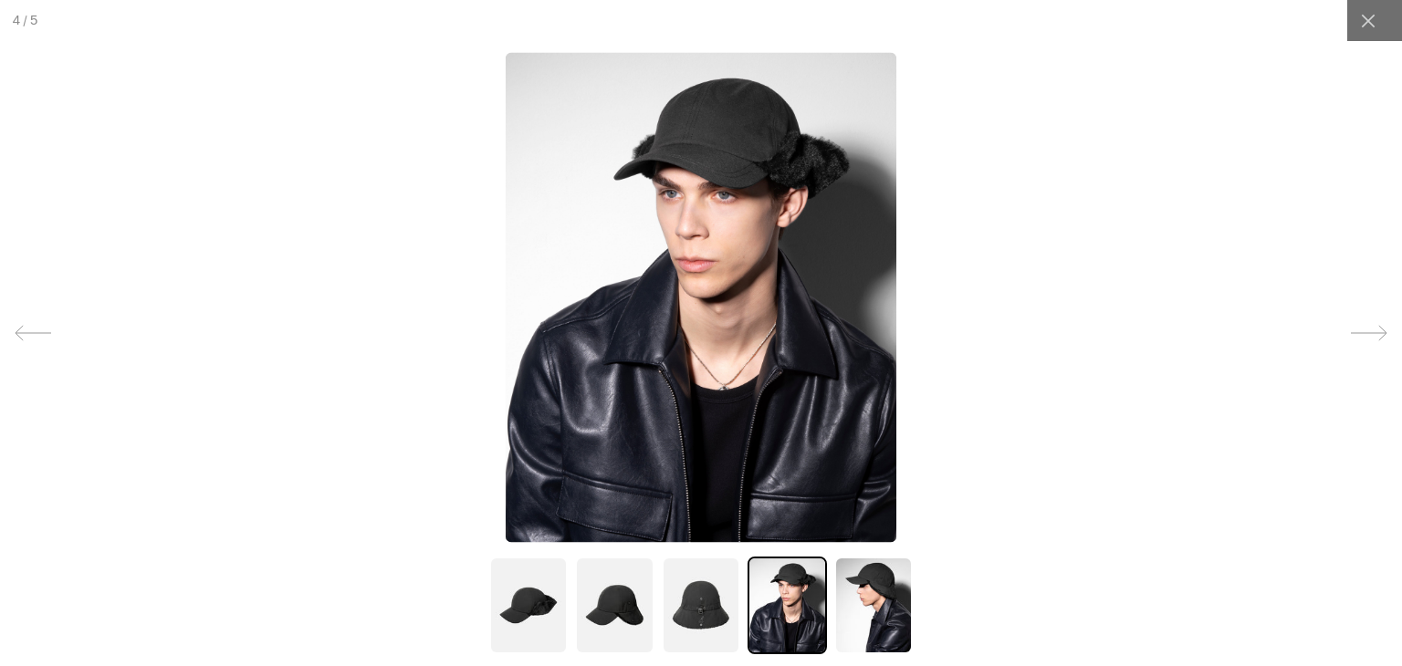
click at [710, 603] on img at bounding box center [701, 606] width 79 height 98
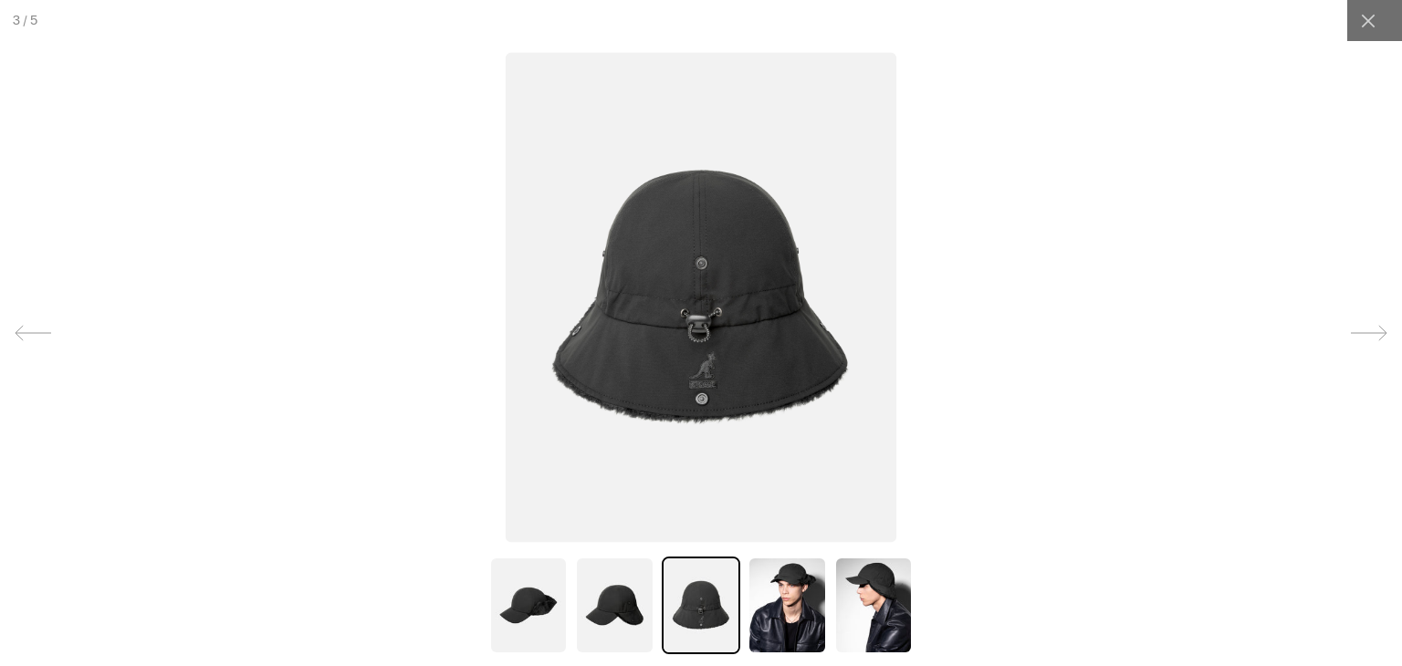
scroll to position [0, 376]
click at [592, 611] on img at bounding box center [614, 606] width 79 height 98
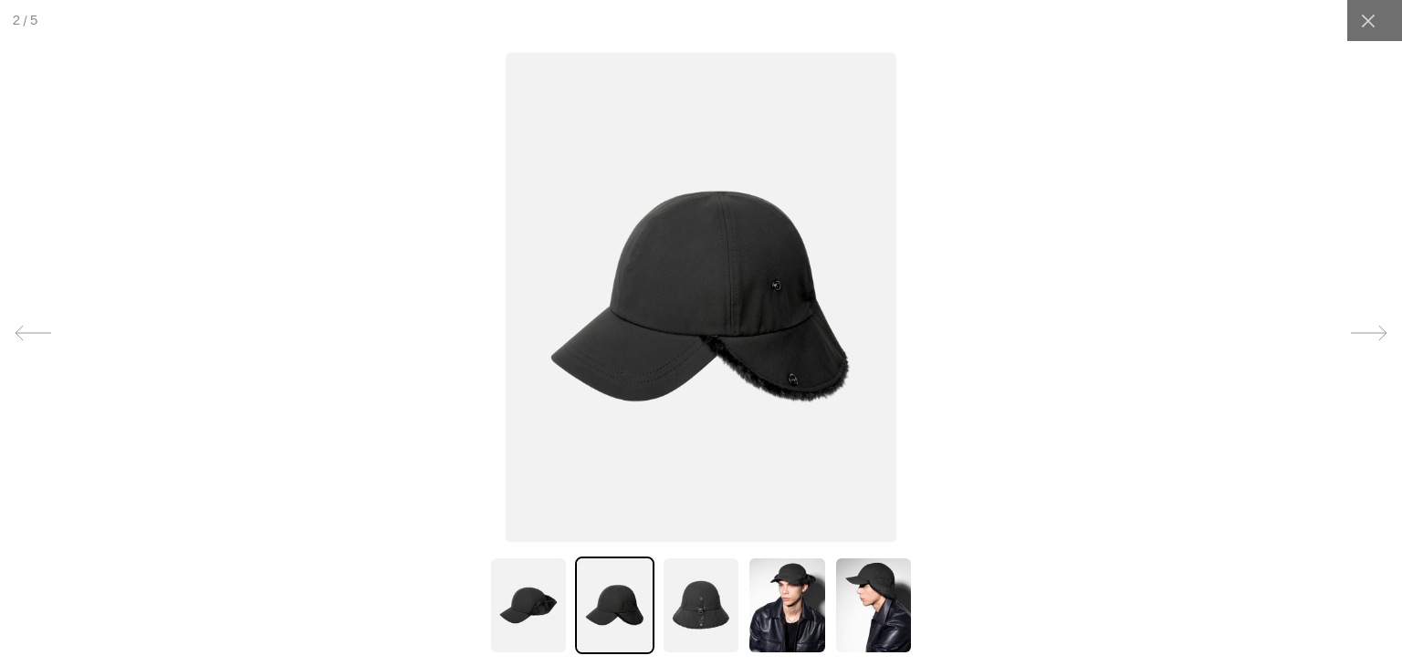
click at [497, 582] on img at bounding box center [528, 606] width 79 height 98
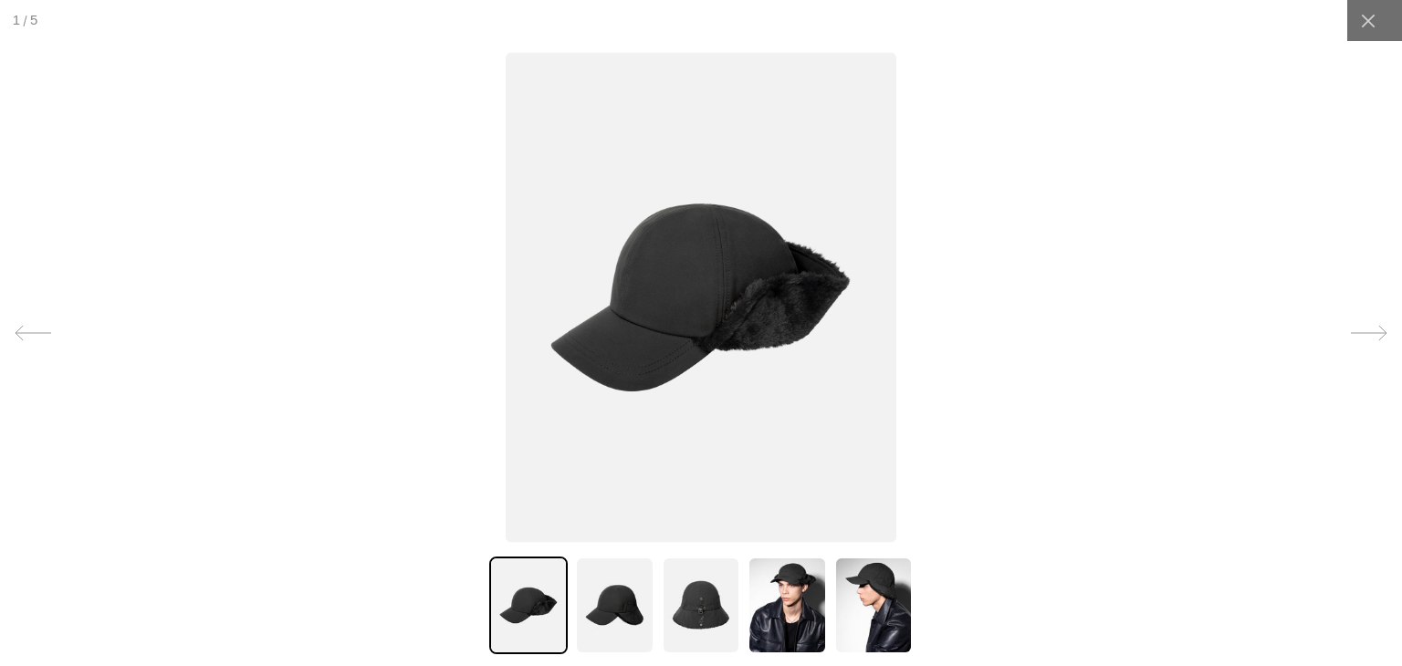
click at [760, 612] on img at bounding box center [787, 606] width 79 height 98
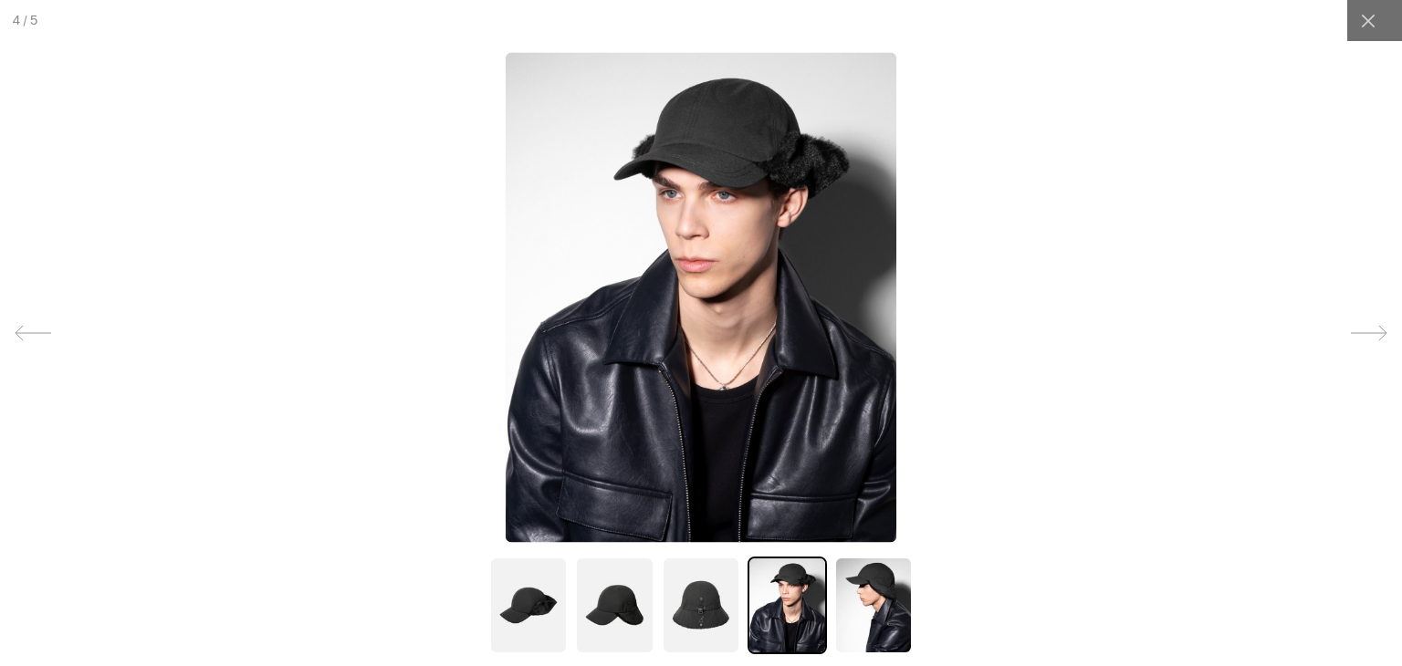
scroll to position [0, 376]
click at [696, 601] on img at bounding box center [701, 606] width 79 height 98
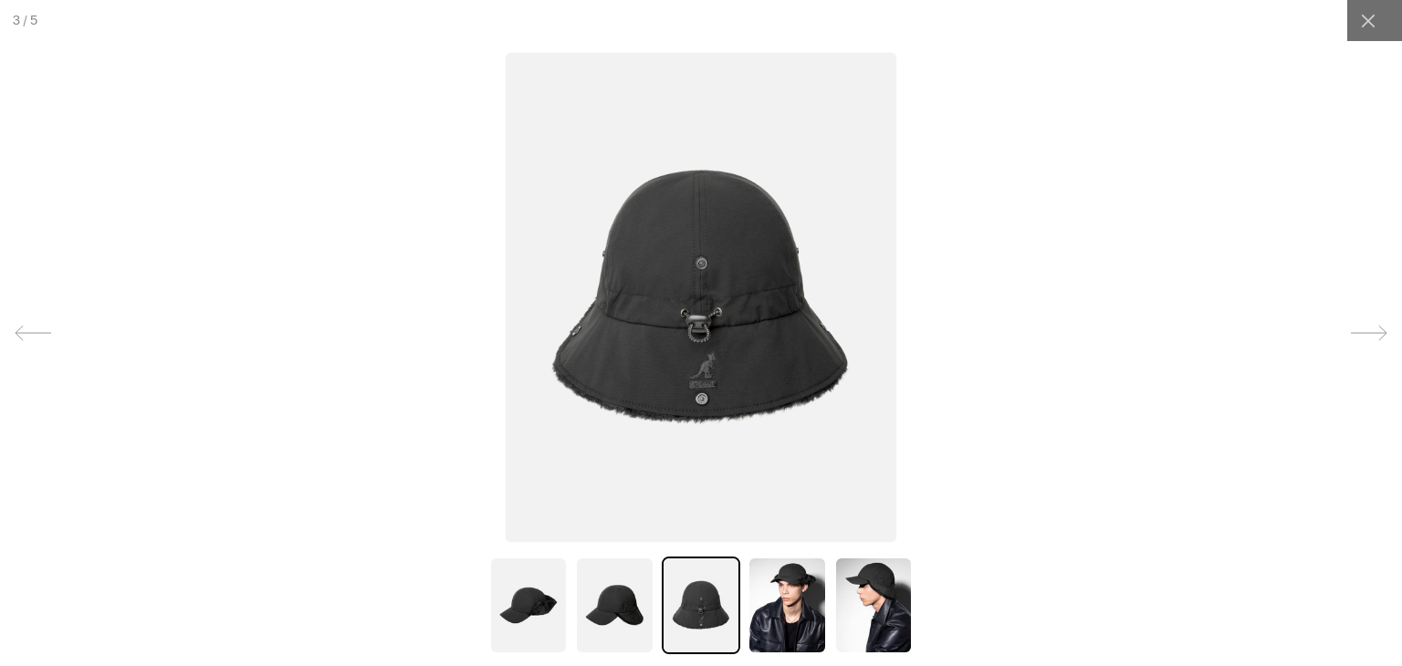
click at [866, 610] on img at bounding box center [873, 606] width 79 height 98
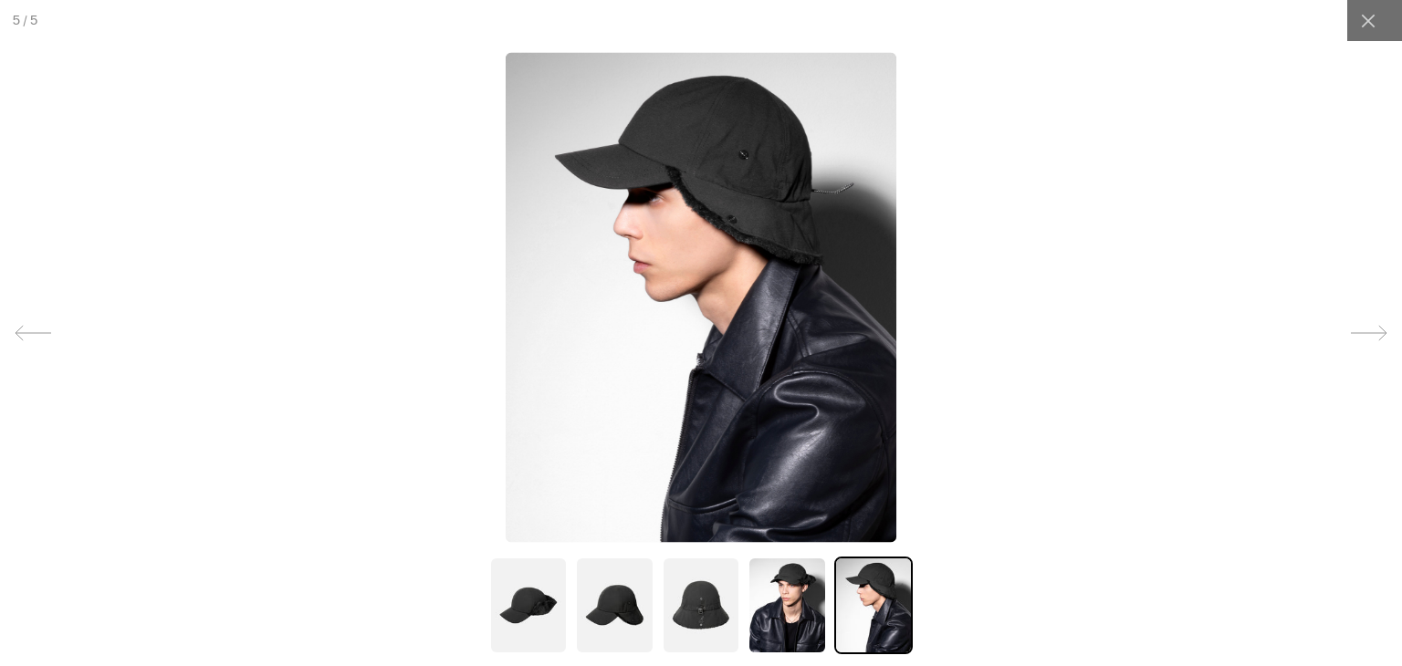
click at [797, 595] on img at bounding box center [787, 606] width 79 height 98
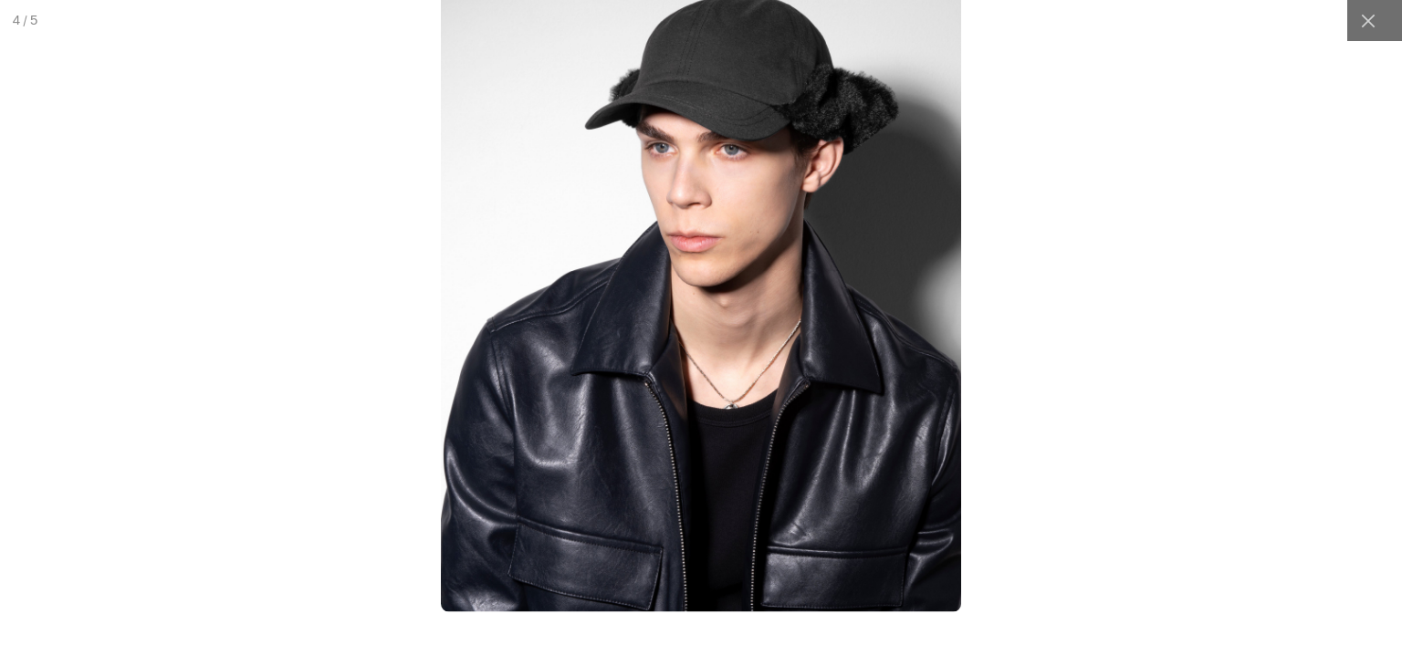
scroll to position [0, 0]
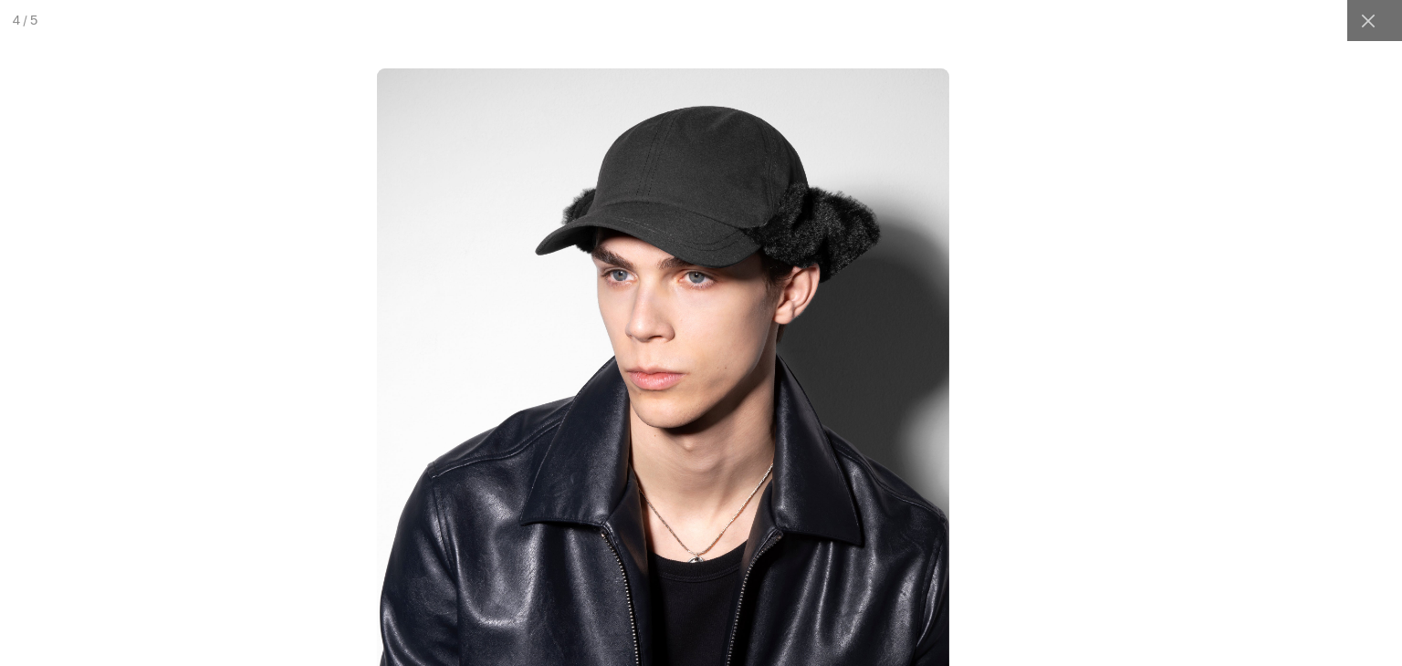
click at [775, 296] on img at bounding box center [663, 427] width 572 height 718
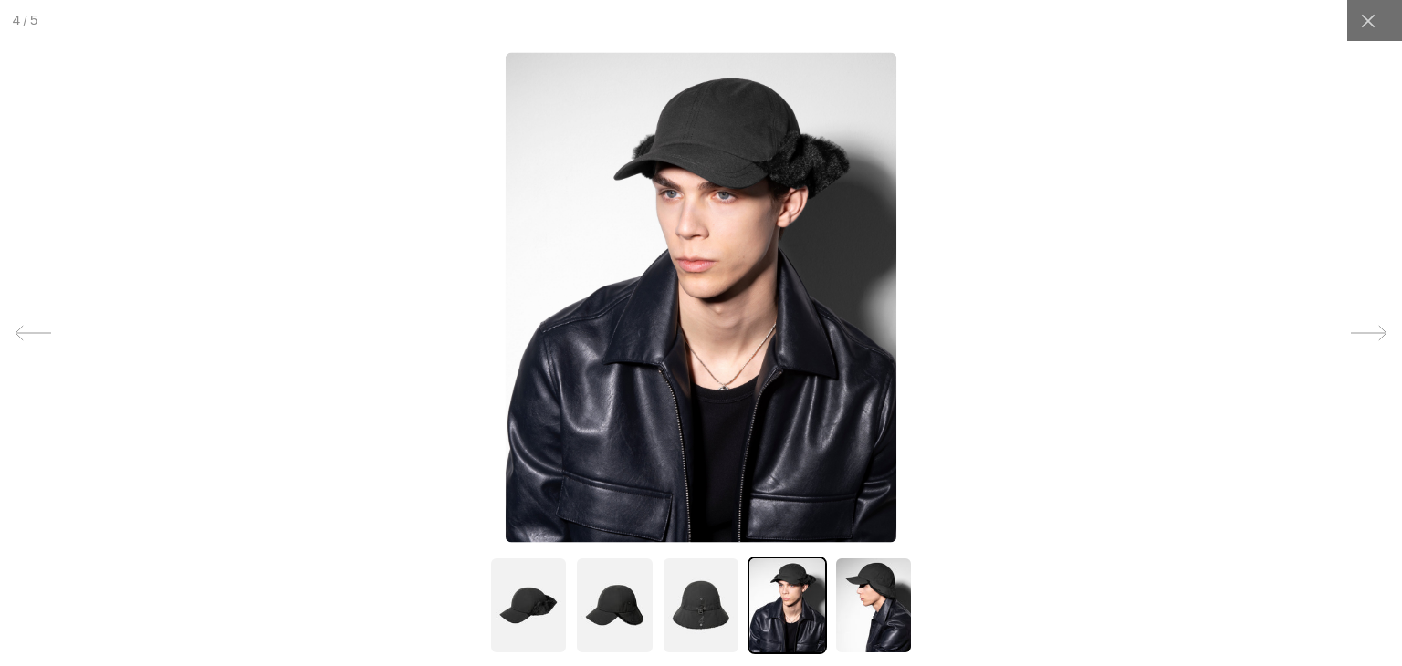
click at [707, 642] on img at bounding box center [701, 606] width 79 height 98
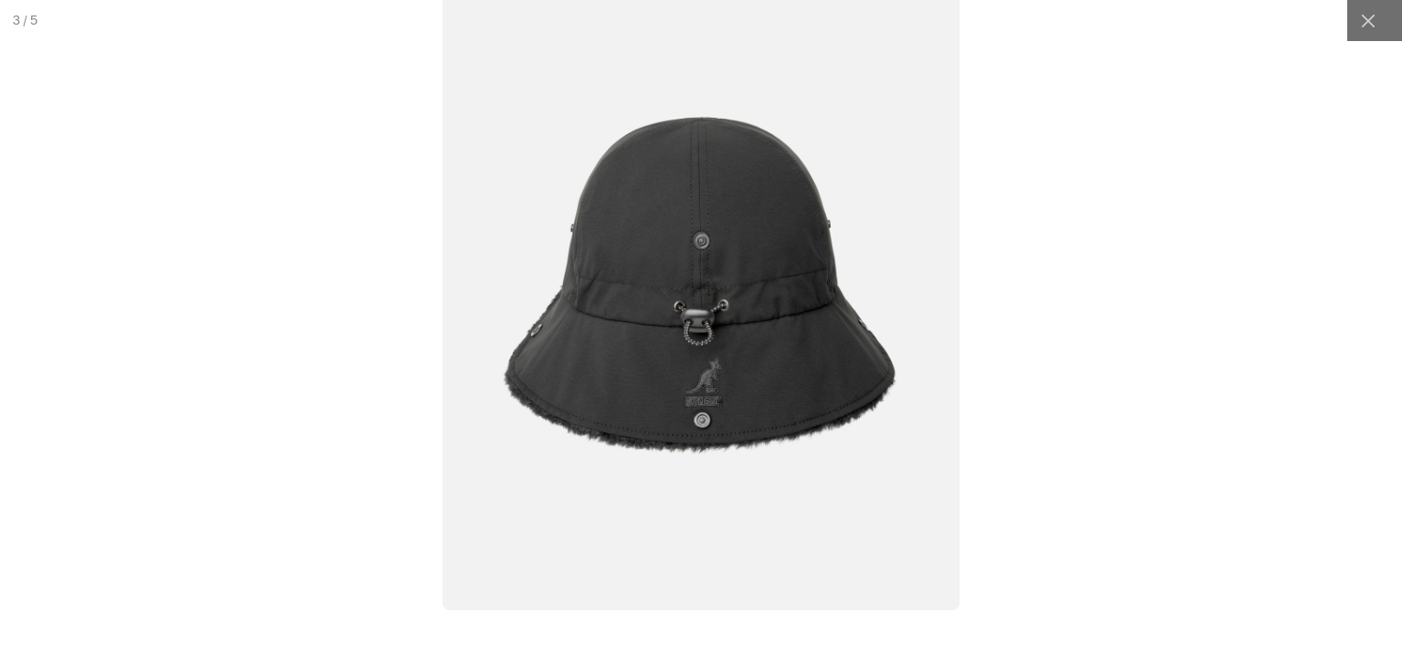
drag, startPoint x: 1356, startPoint y: 24, endPoint x: 1087, endPoint y: 34, distance: 268.6
click at [1359, 24] on icon at bounding box center [1368, 21] width 18 height 18
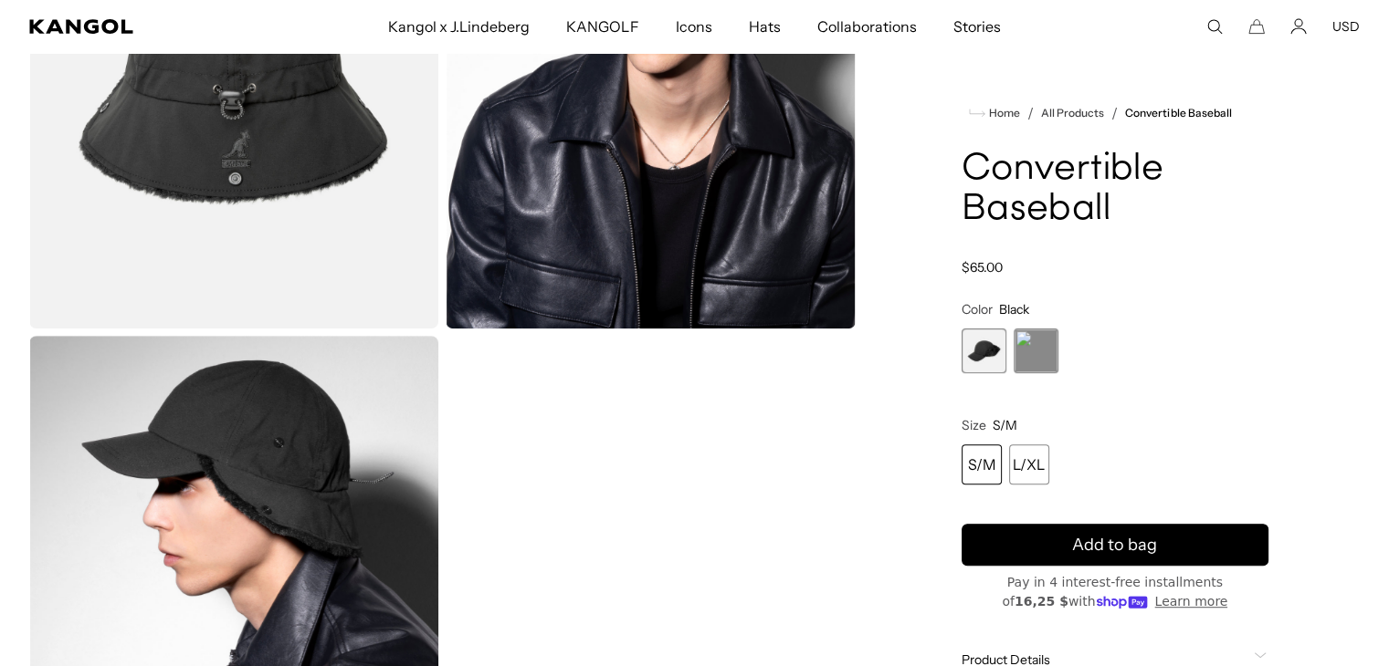
scroll to position [1004, 0]
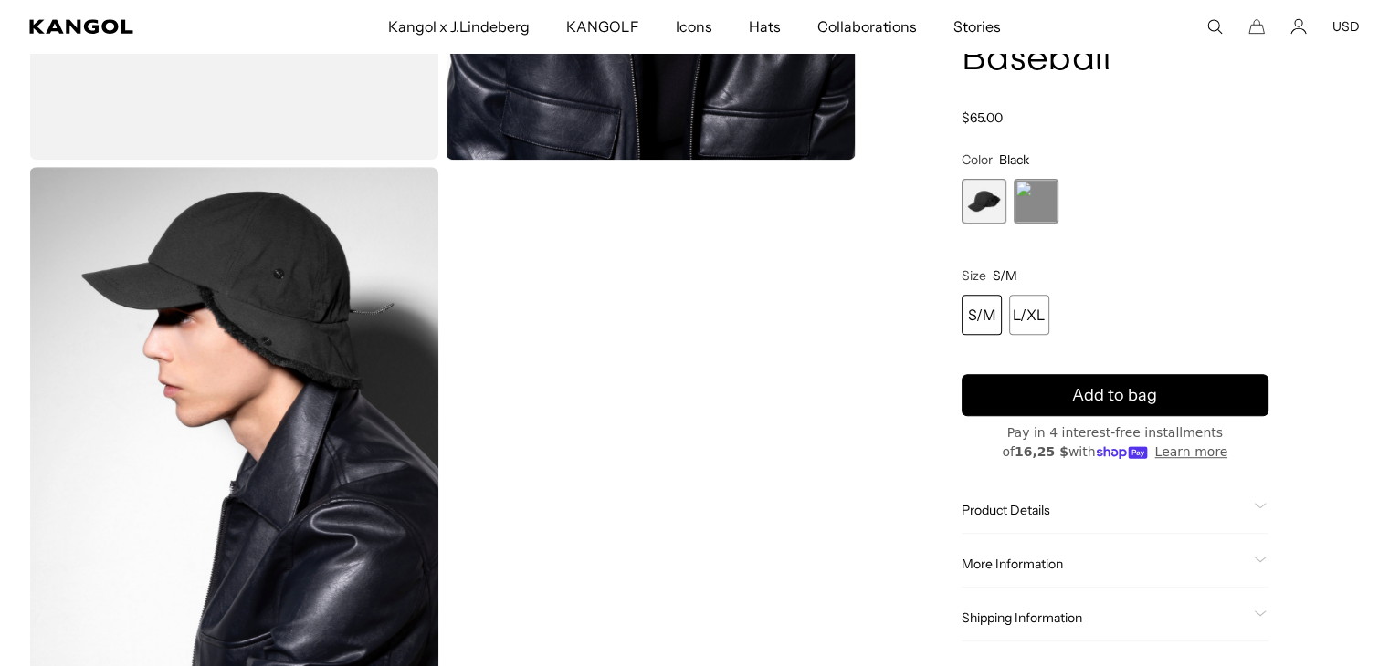
click at [266, 310] on img "Gallery Viewer" at bounding box center [233, 422] width 409 height 511
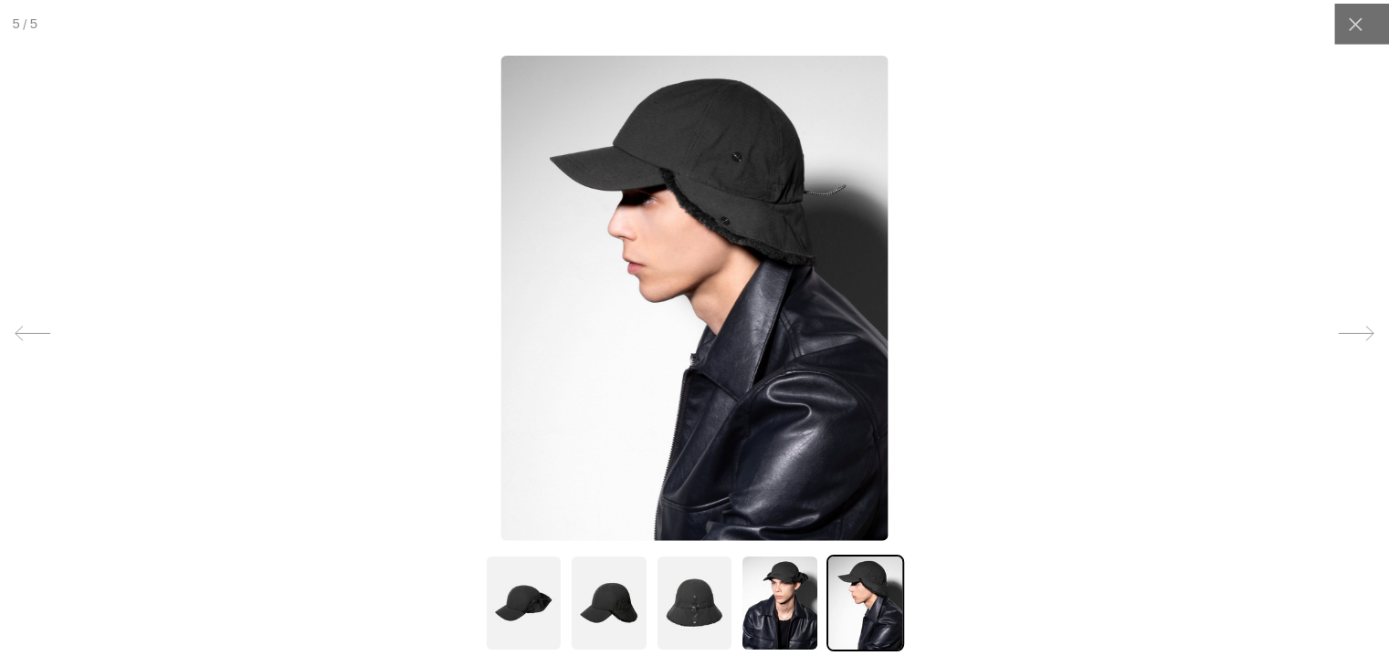
scroll to position [0, 376]
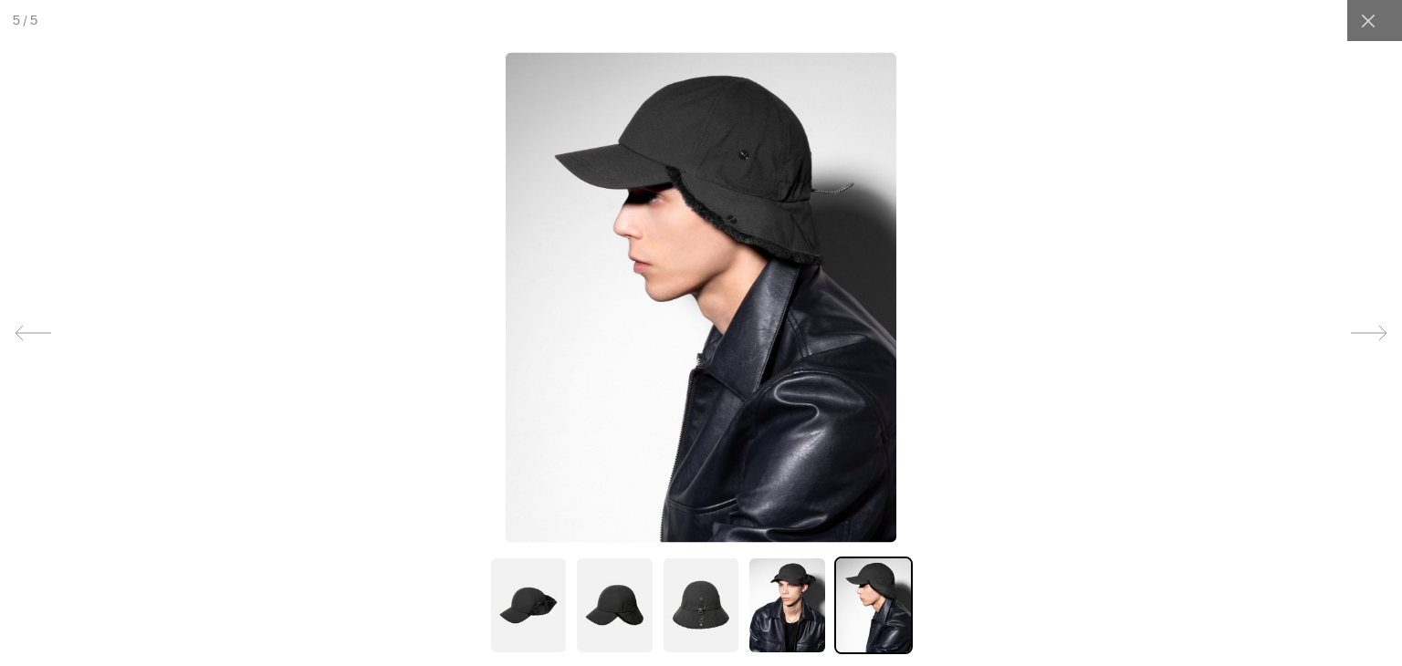
click at [766, 552] on div at bounding box center [701, 333] width 1402 height 666
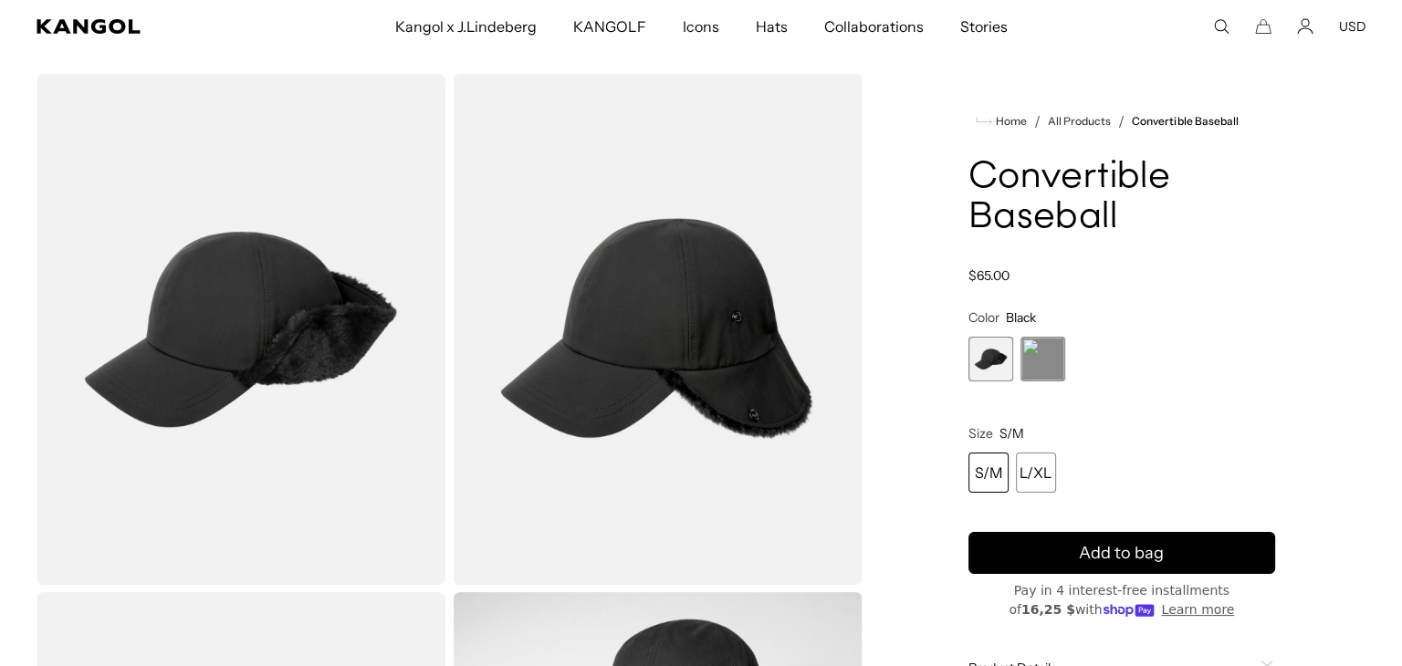
scroll to position [91, 0]
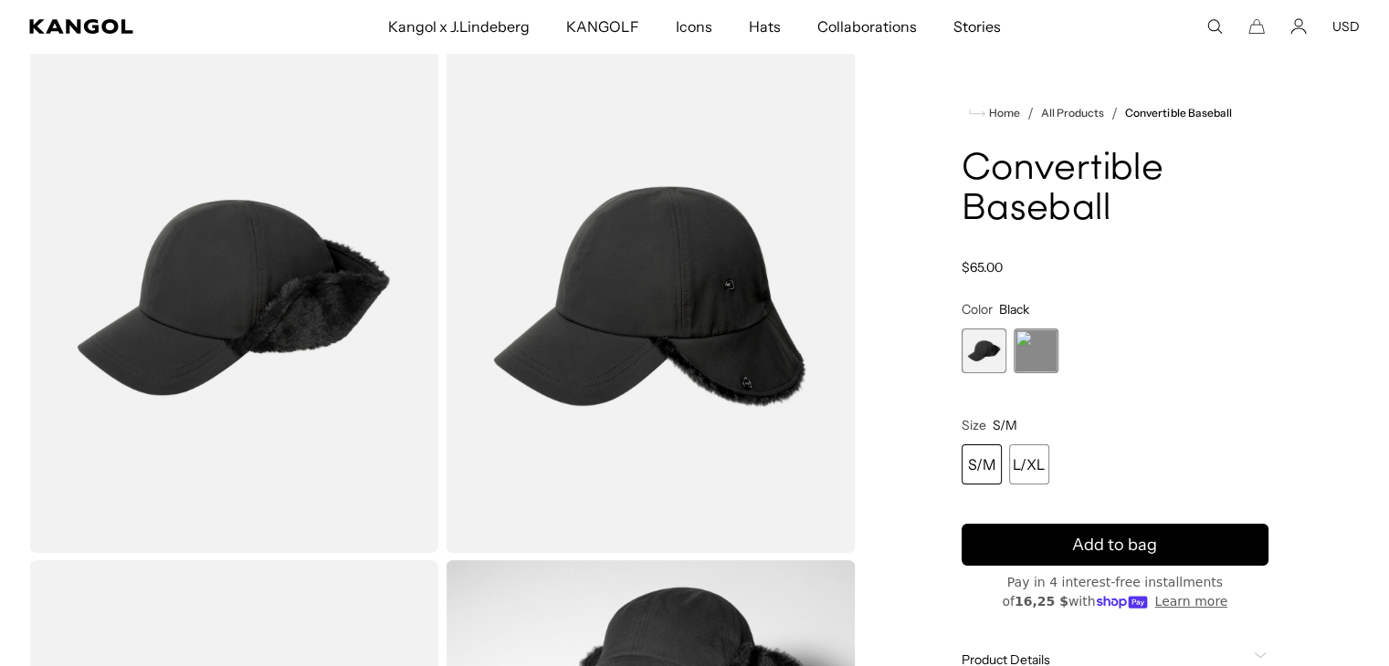
click at [323, 233] on img "Gallery Viewer" at bounding box center [233, 297] width 409 height 511
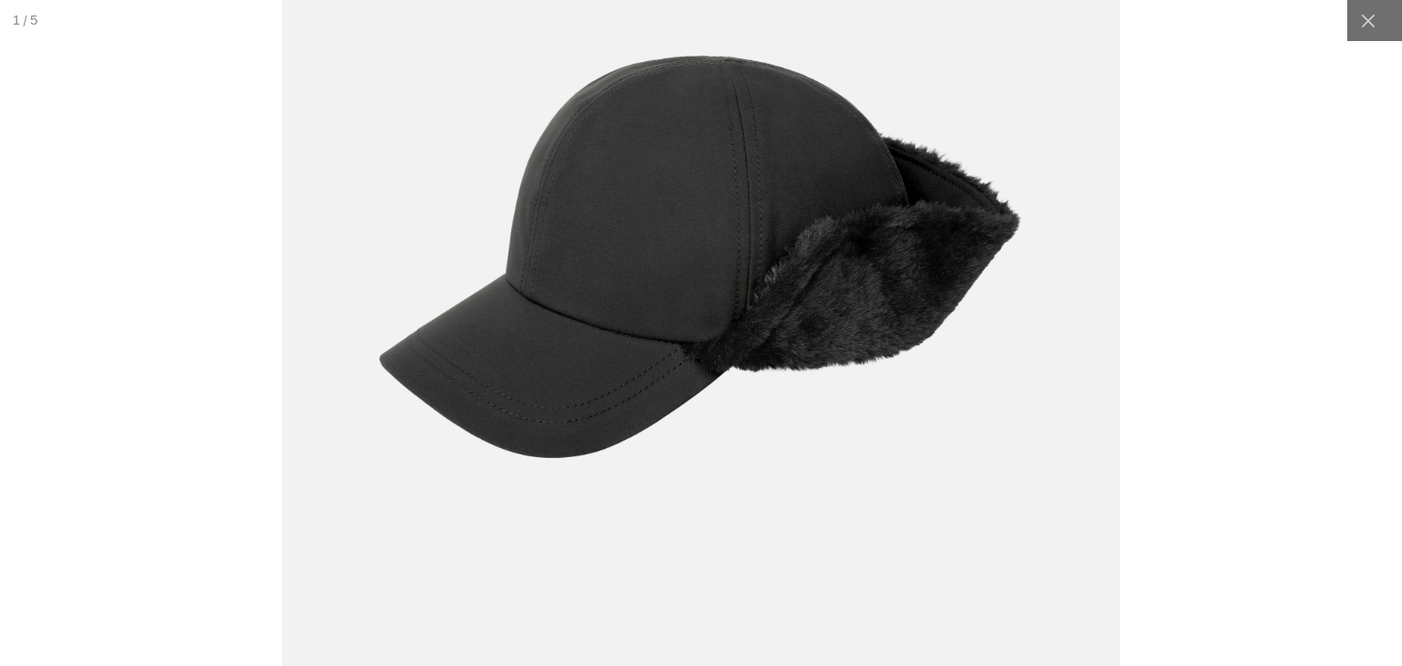
scroll to position [0, 0]
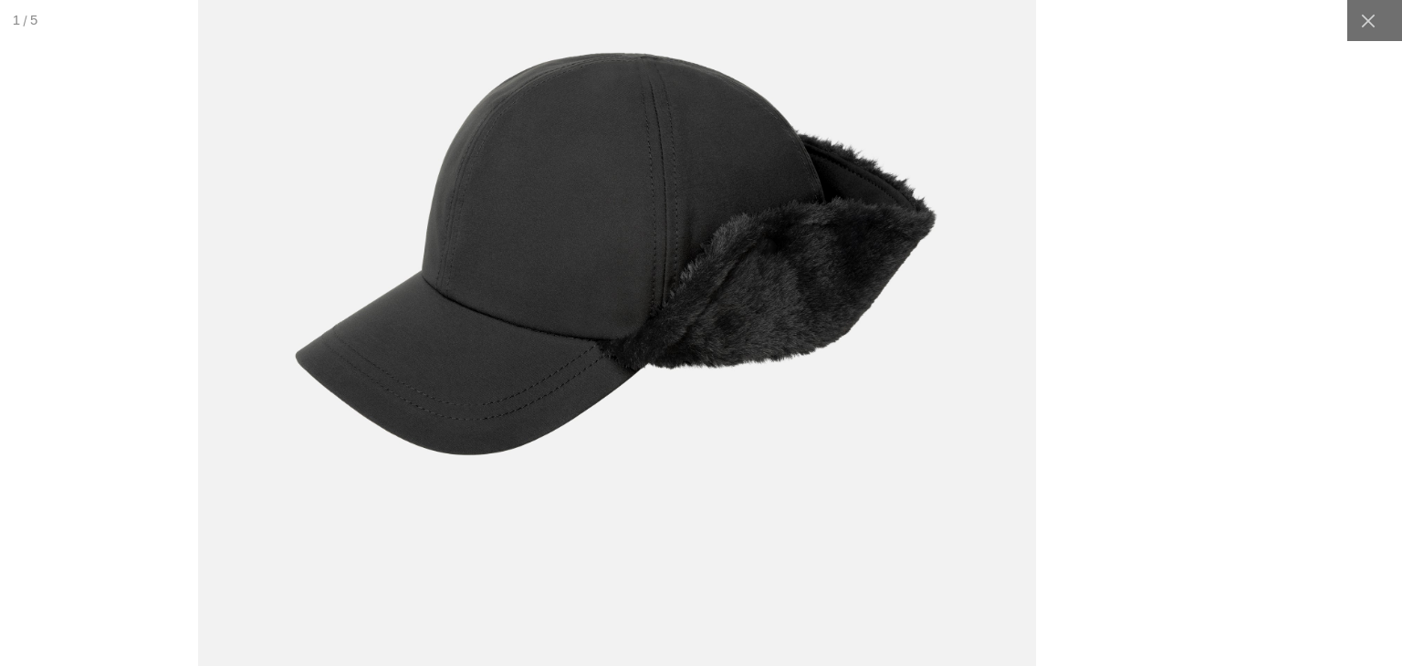
click at [653, 86] on img at bounding box center [617, 253] width 838 height 1051
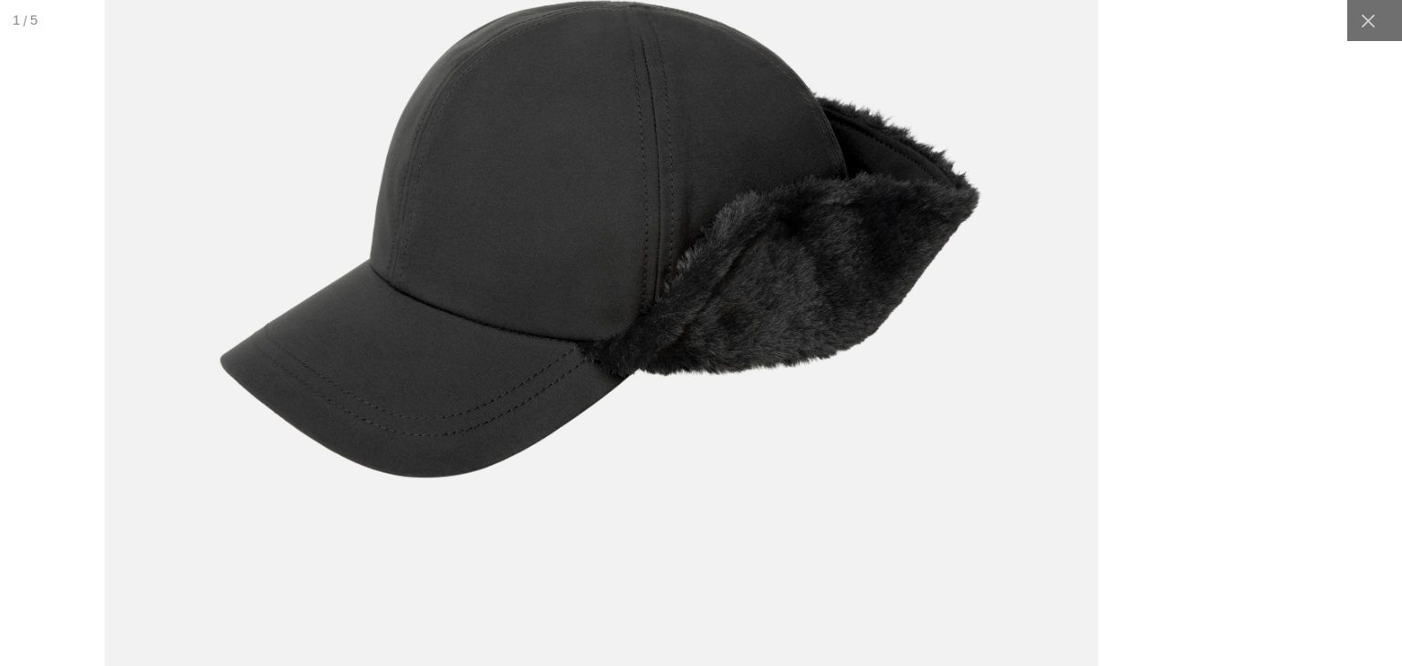
scroll to position [0, 376]
click at [909, 283] on img at bounding box center [601, 238] width 994 height 1246
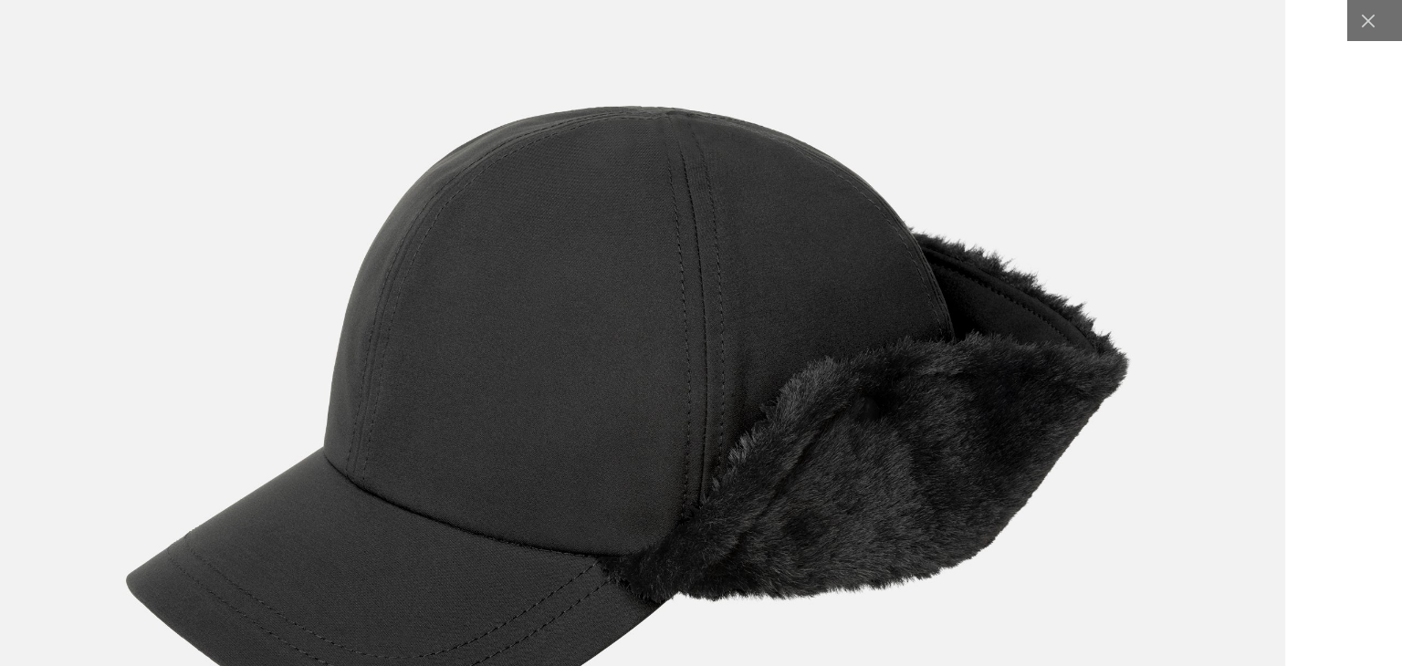
click at [715, 377] on img at bounding box center [630, 418] width 1313 height 1645
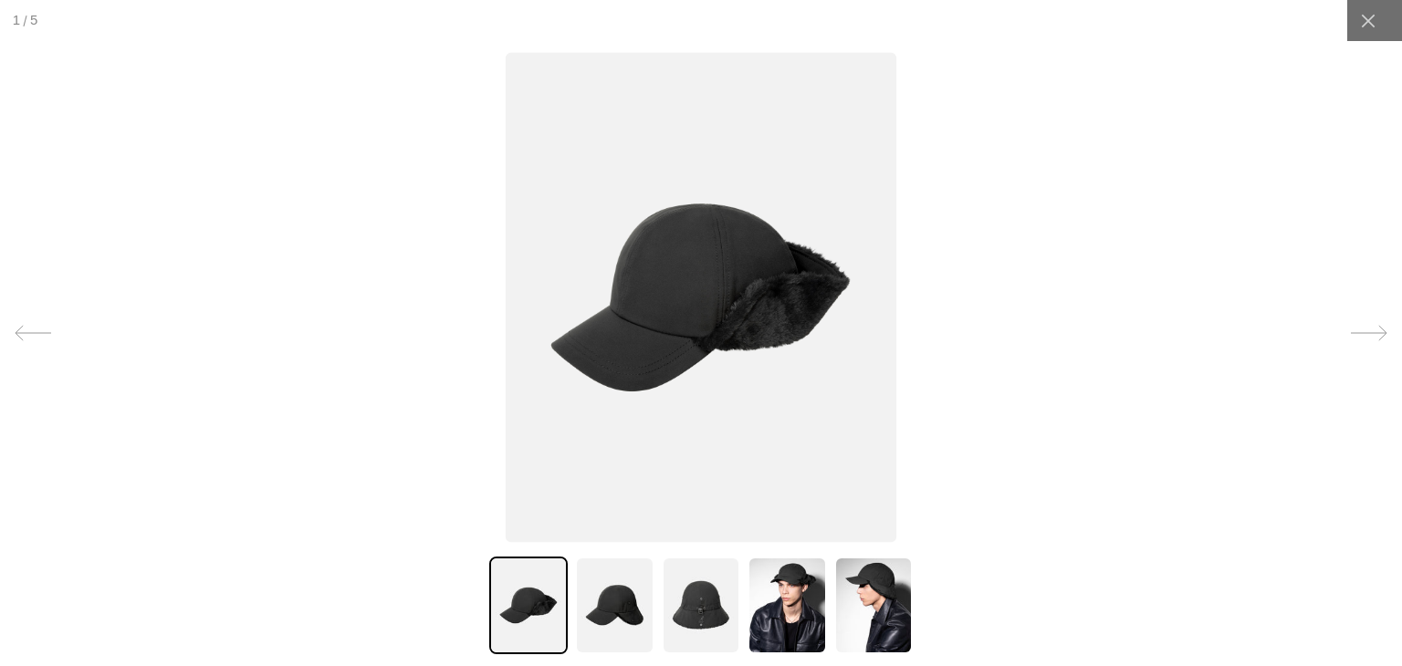
click at [606, 599] on img at bounding box center [614, 606] width 79 height 98
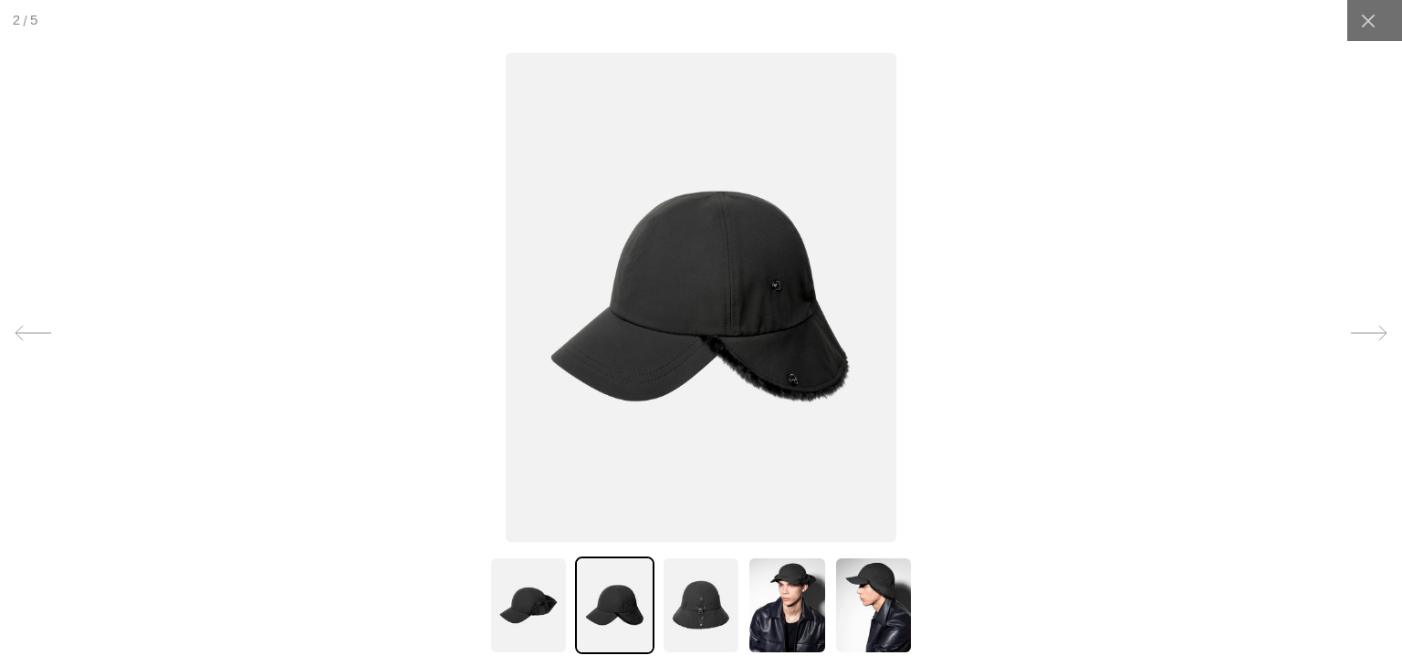
click at [693, 611] on img at bounding box center [701, 606] width 79 height 98
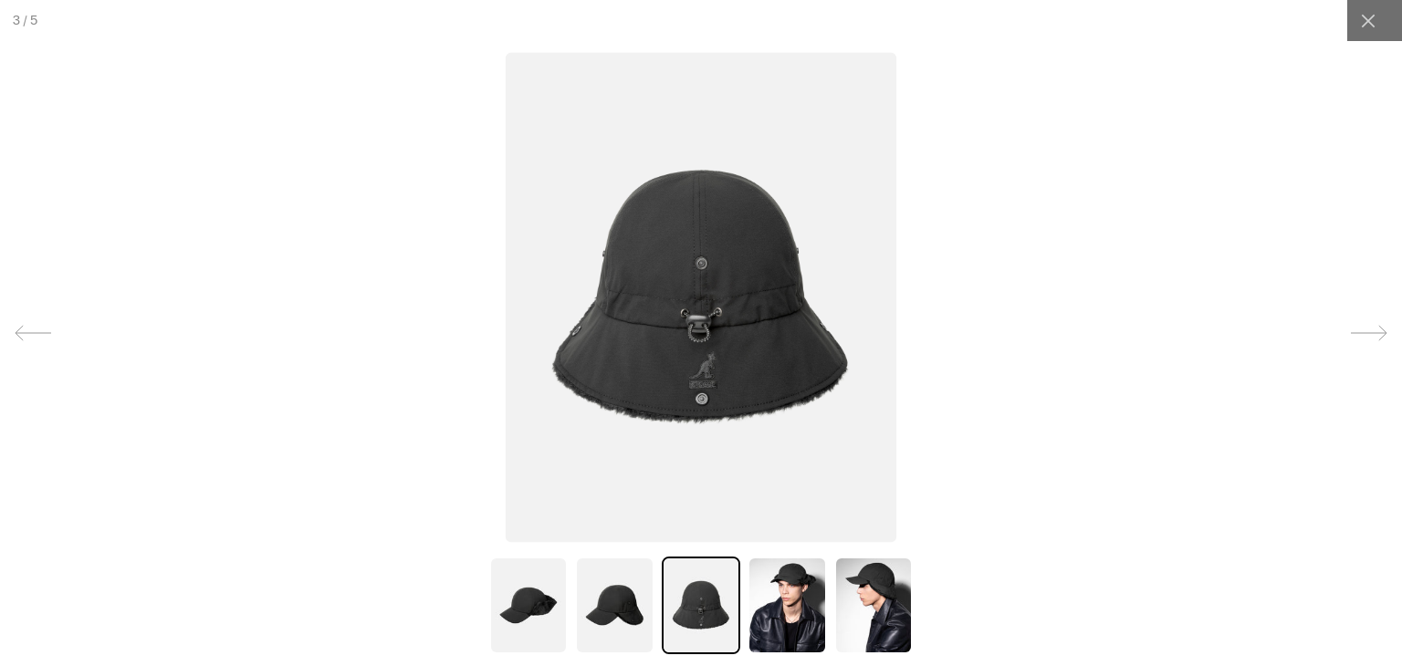
scroll to position [0, 0]
click at [582, 611] on img at bounding box center [614, 606] width 79 height 98
